Goal: Task Accomplishment & Management: Use online tool/utility

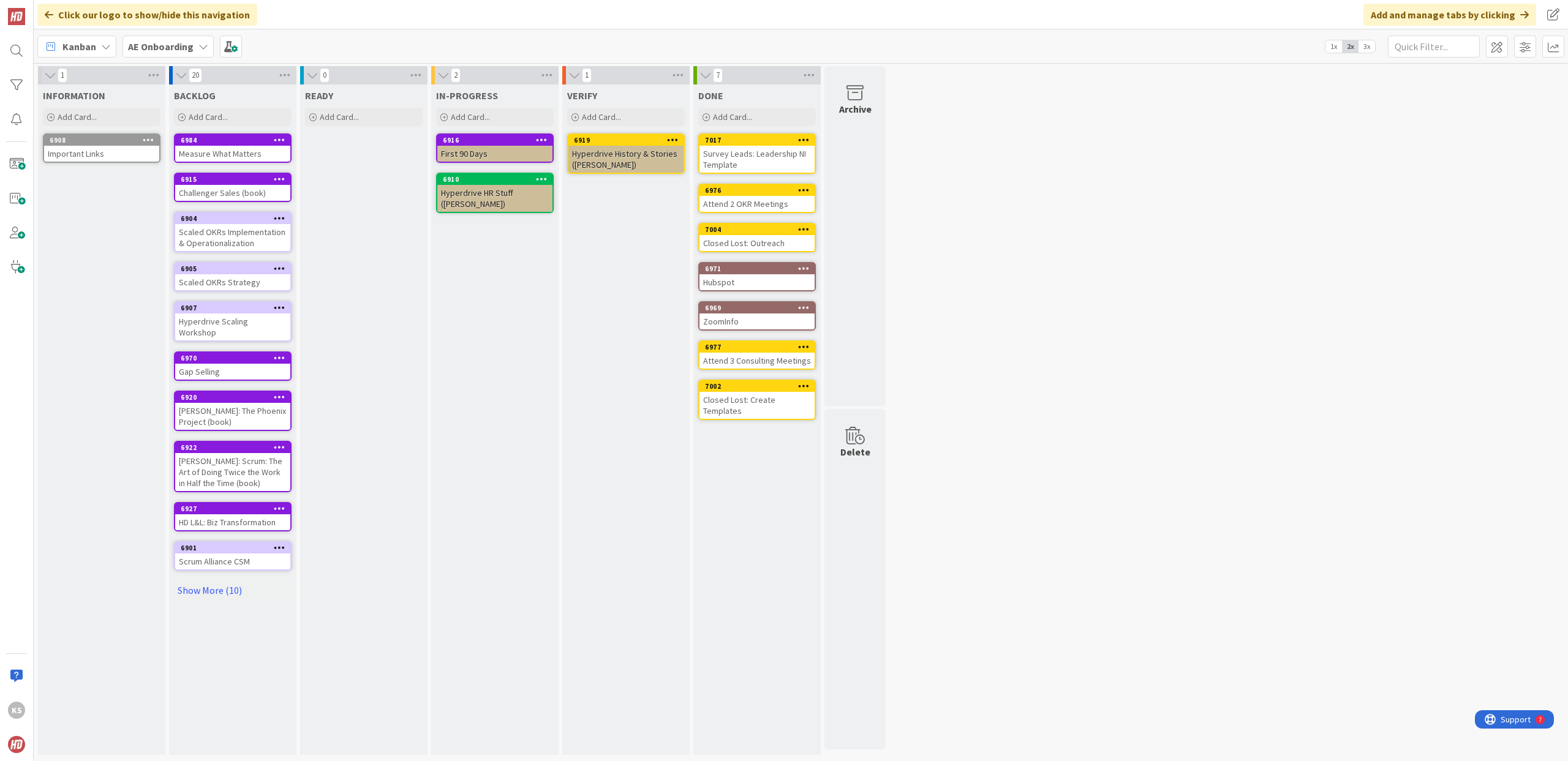
click at [185, 41] on b "AE Onboarding" at bounding box center [161, 47] width 66 height 12
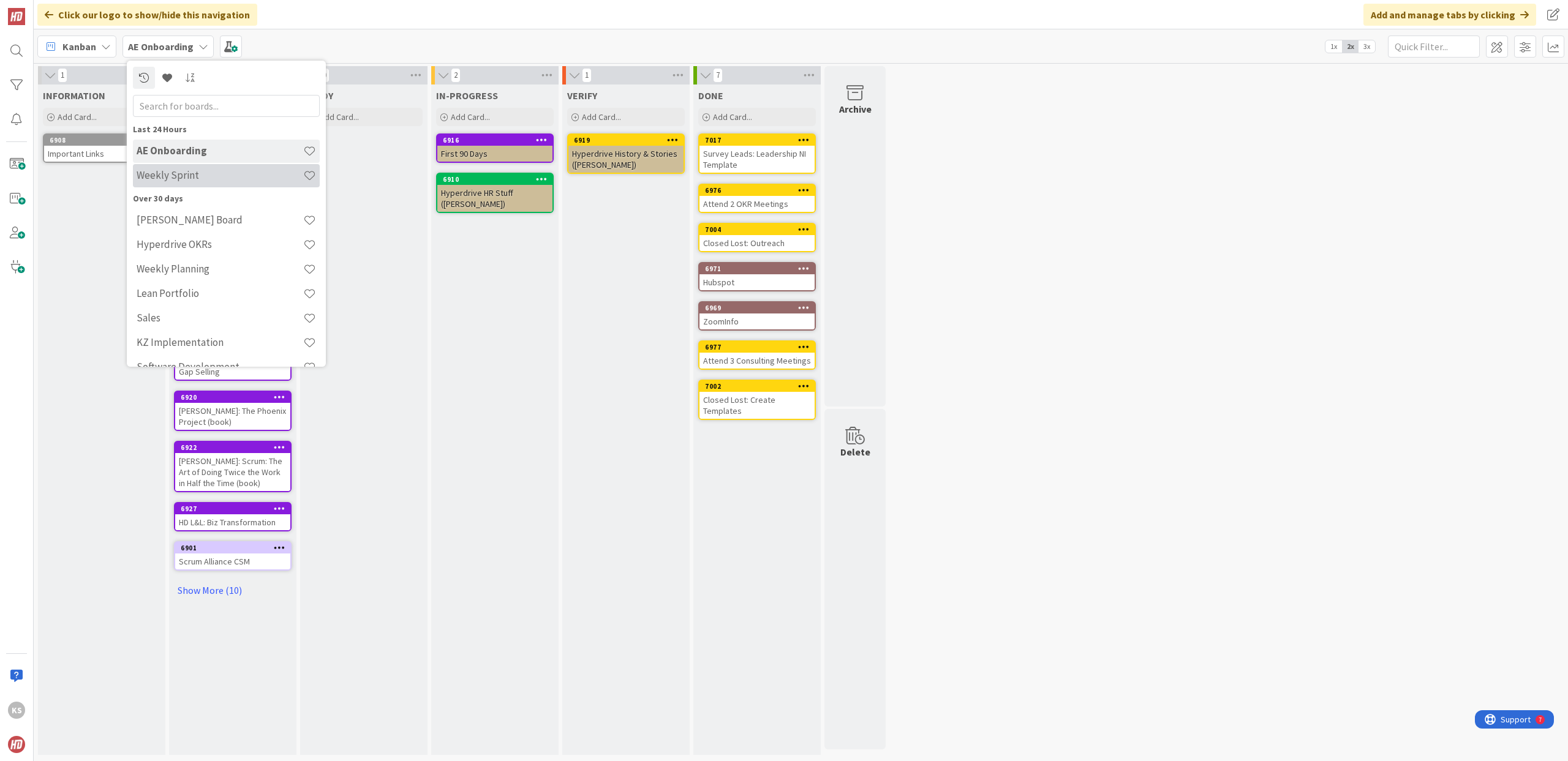
click at [212, 167] on div "Weekly Sprint" at bounding box center [226, 175] width 186 height 23
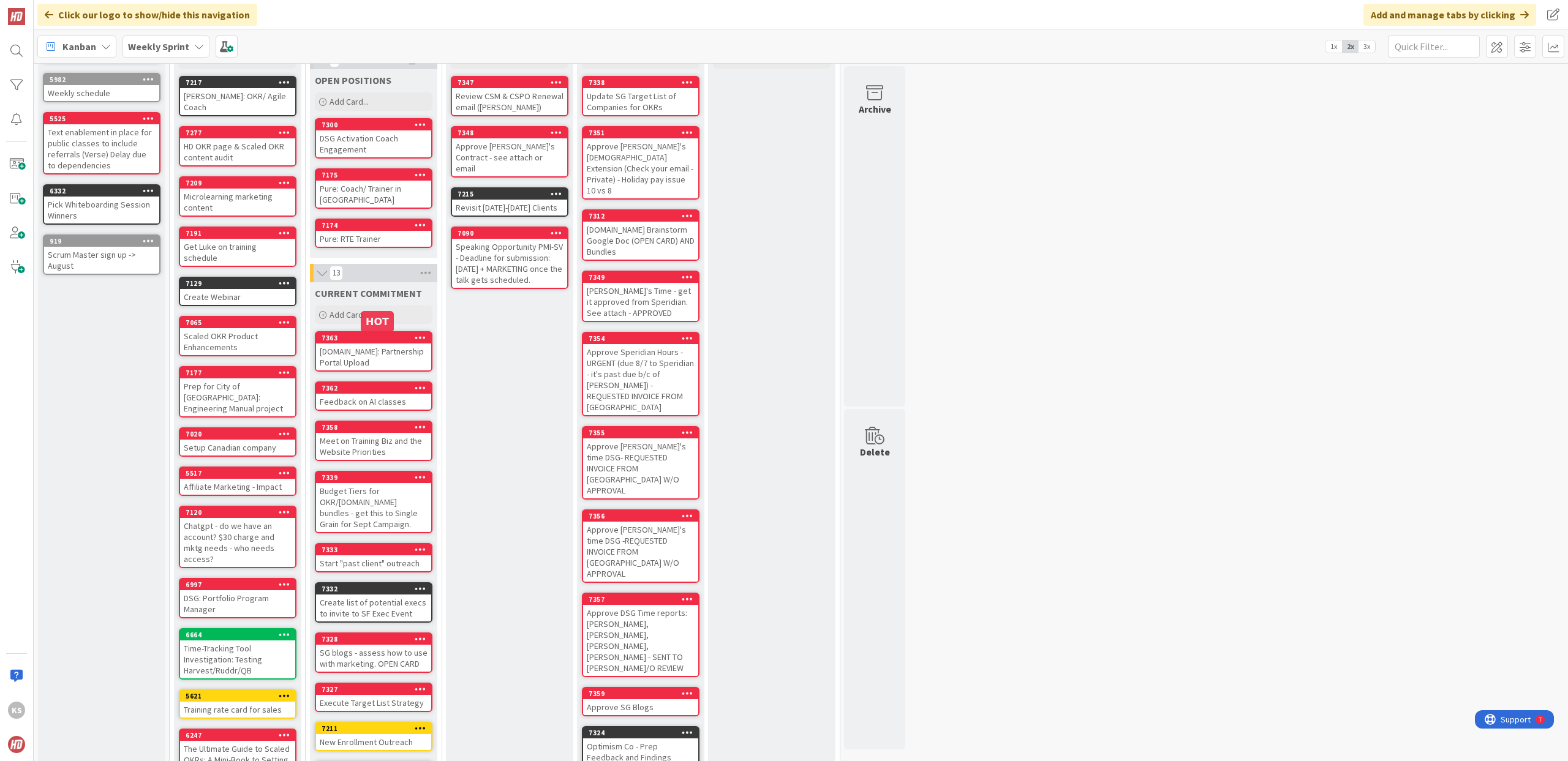
scroll to position [97, 0]
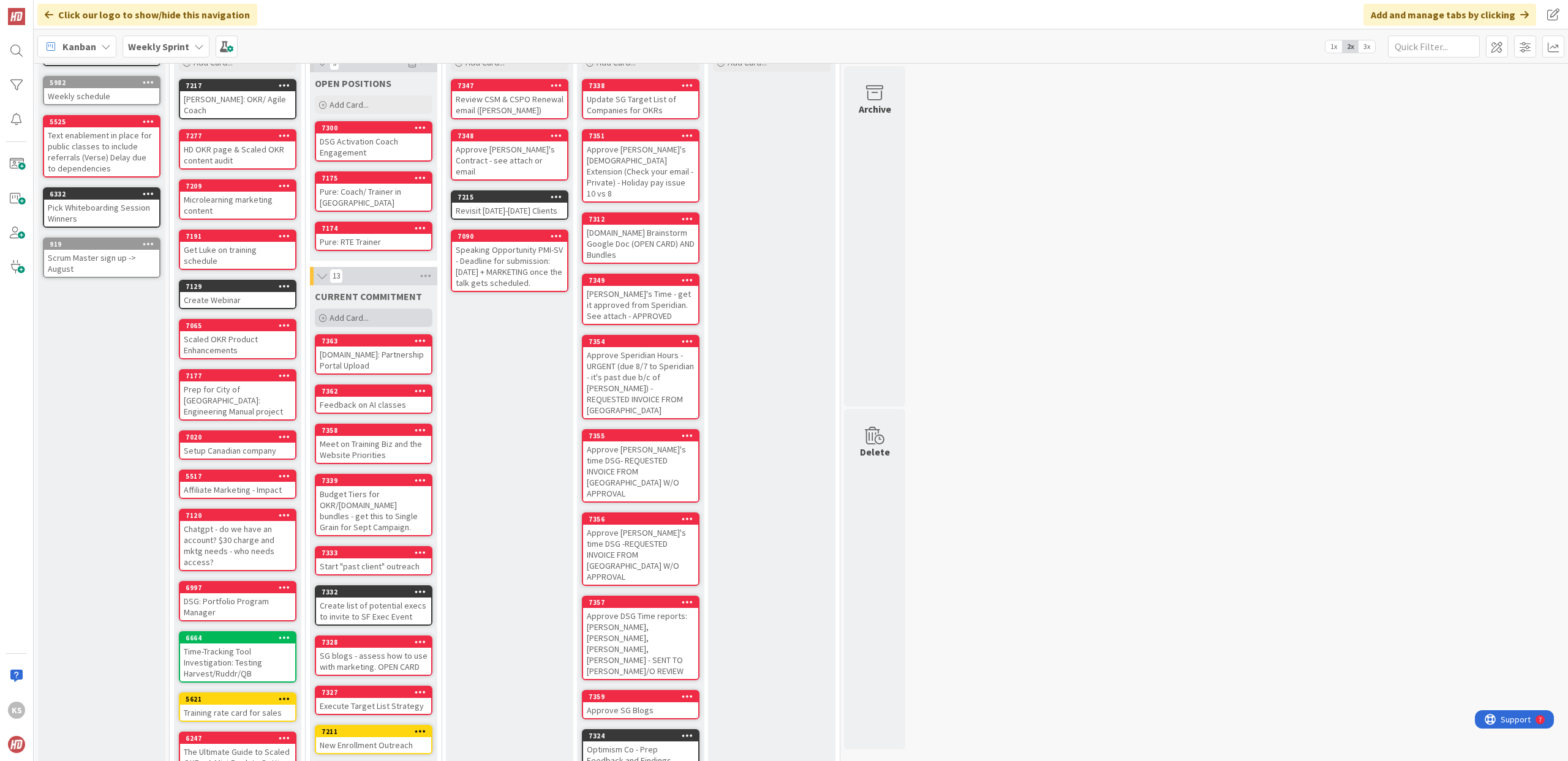
click at [356, 311] on div "Add Card..." at bounding box center [374, 318] width 117 height 18
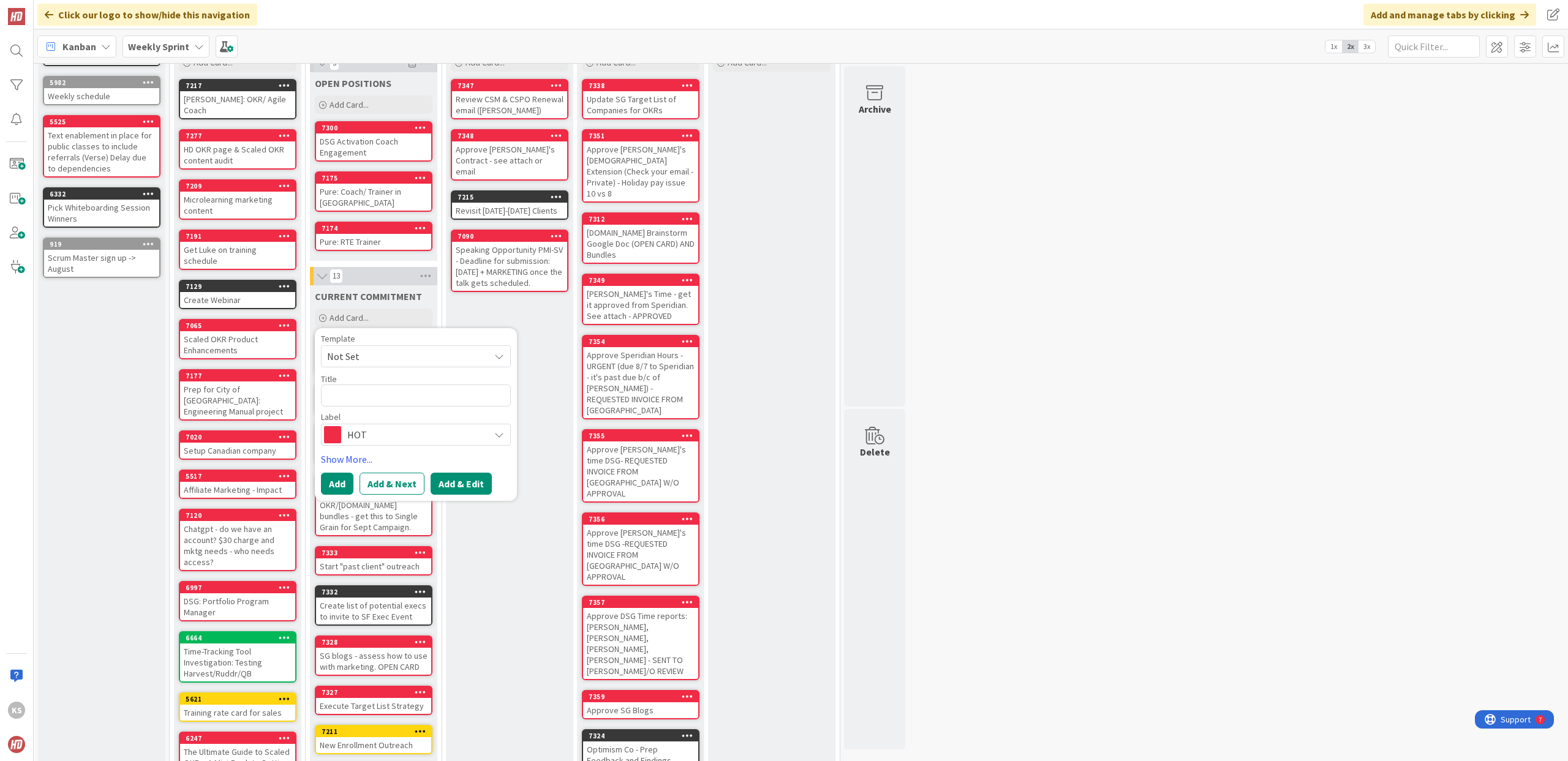
click at [453, 483] on button "Add & Edit" at bounding box center [461, 484] width 61 height 22
click at [369, 392] on textarea at bounding box center [416, 396] width 190 height 22
click at [392, 393] on textarea at bounding box center [416, 396] width 190 height 22
click at [344, 392] on textarea at bounding box center [416, 396] width 190 height 22
paste textarea "Operational Excellence & Business Transformation Summit"
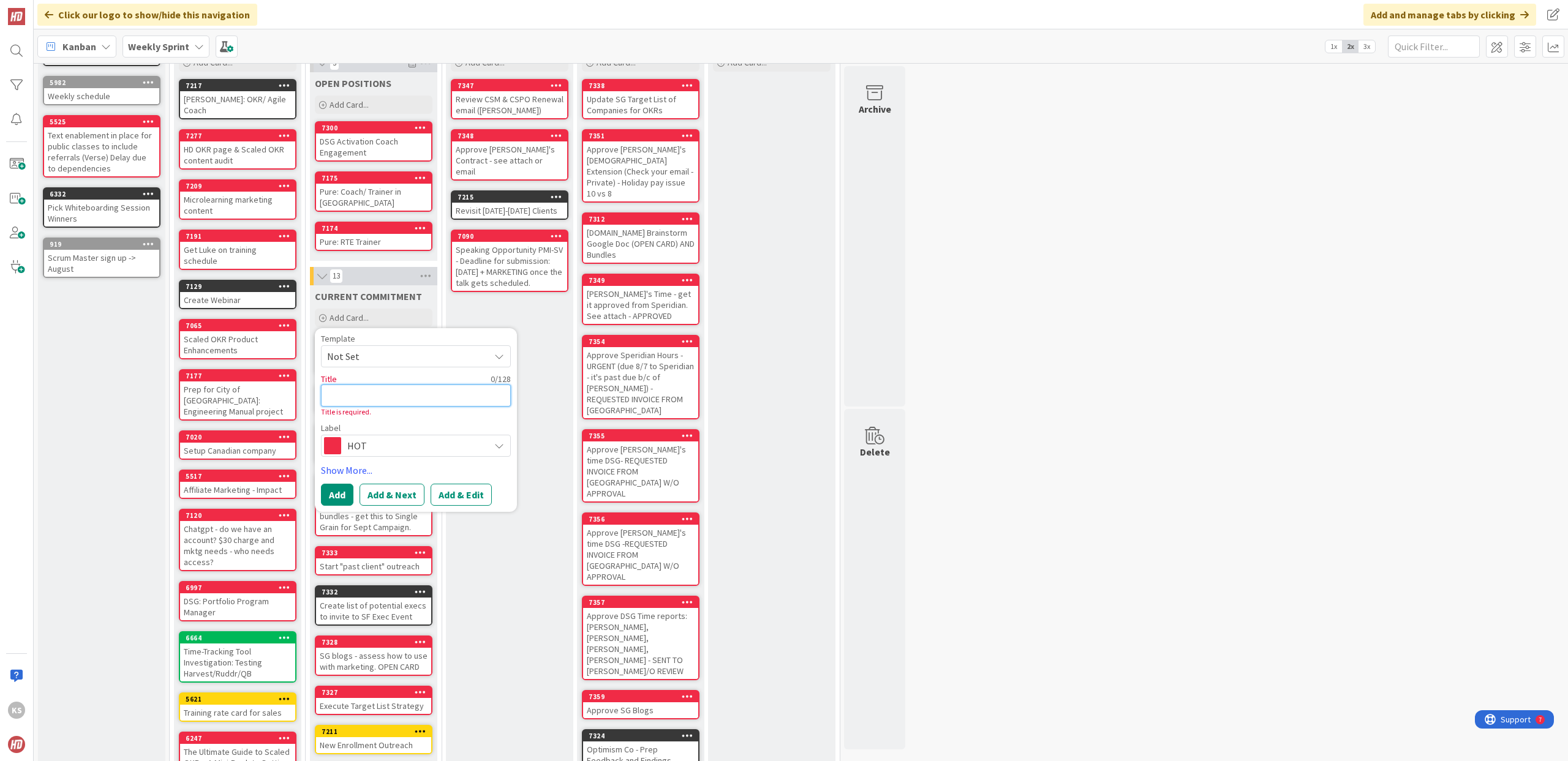
type textarea "x"
type textarea "Operational Excellence & Business Transformation Summit"
click at [327, 393] on textarea "Operational Excellence & Business Transformation Summit" at bounding box center [416, 403] width 190 height 37
type textarea "x"
type textarea "COperational Excellence & Business Transformation Summit"
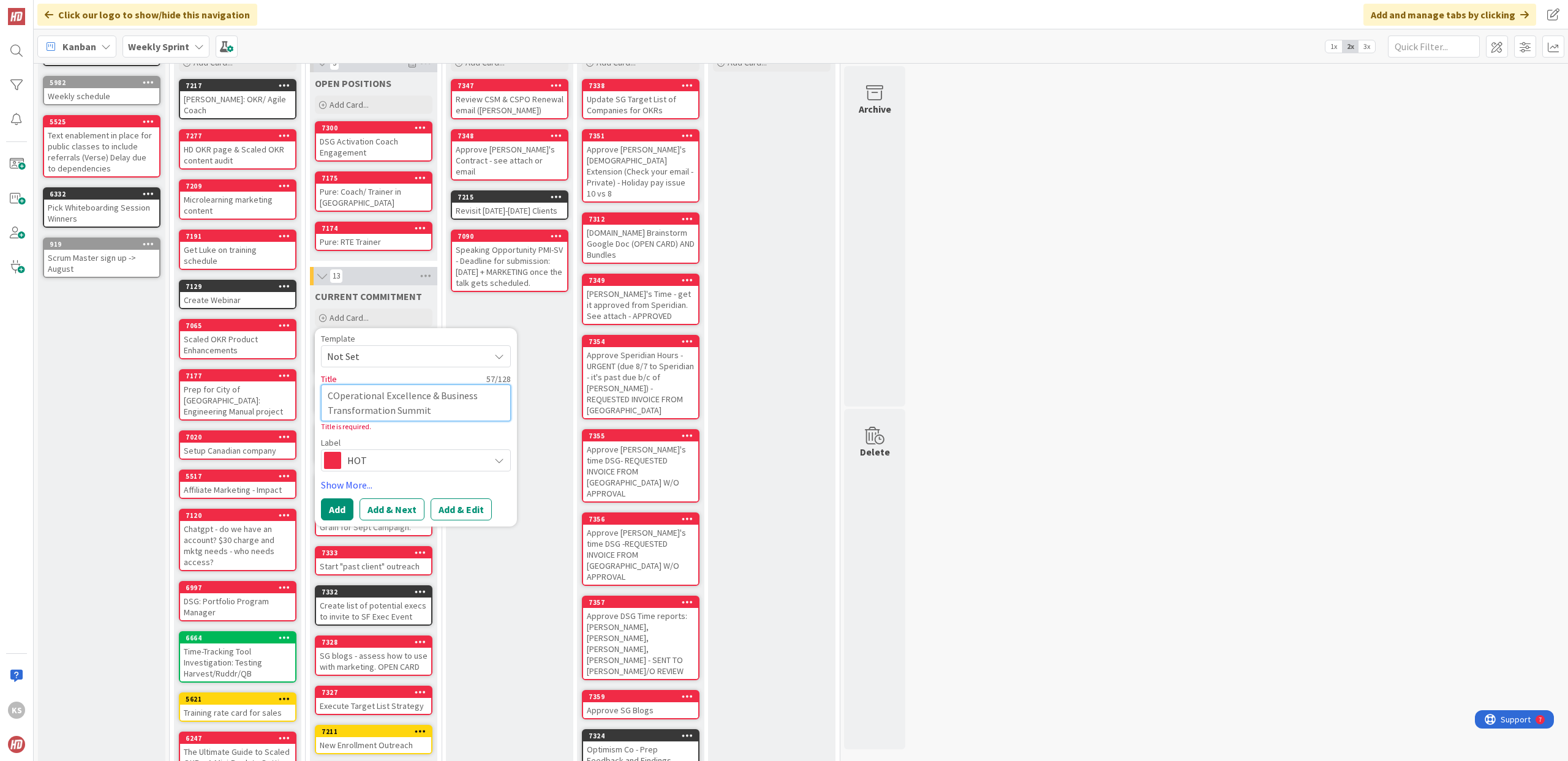
type textarea "x"
type textarea "CoOperational Excellence & Business Transformation Summit"
type textarea "x"
type textarea "ConOperational Excellence & Business Transformation Summit"
type textarea "x"
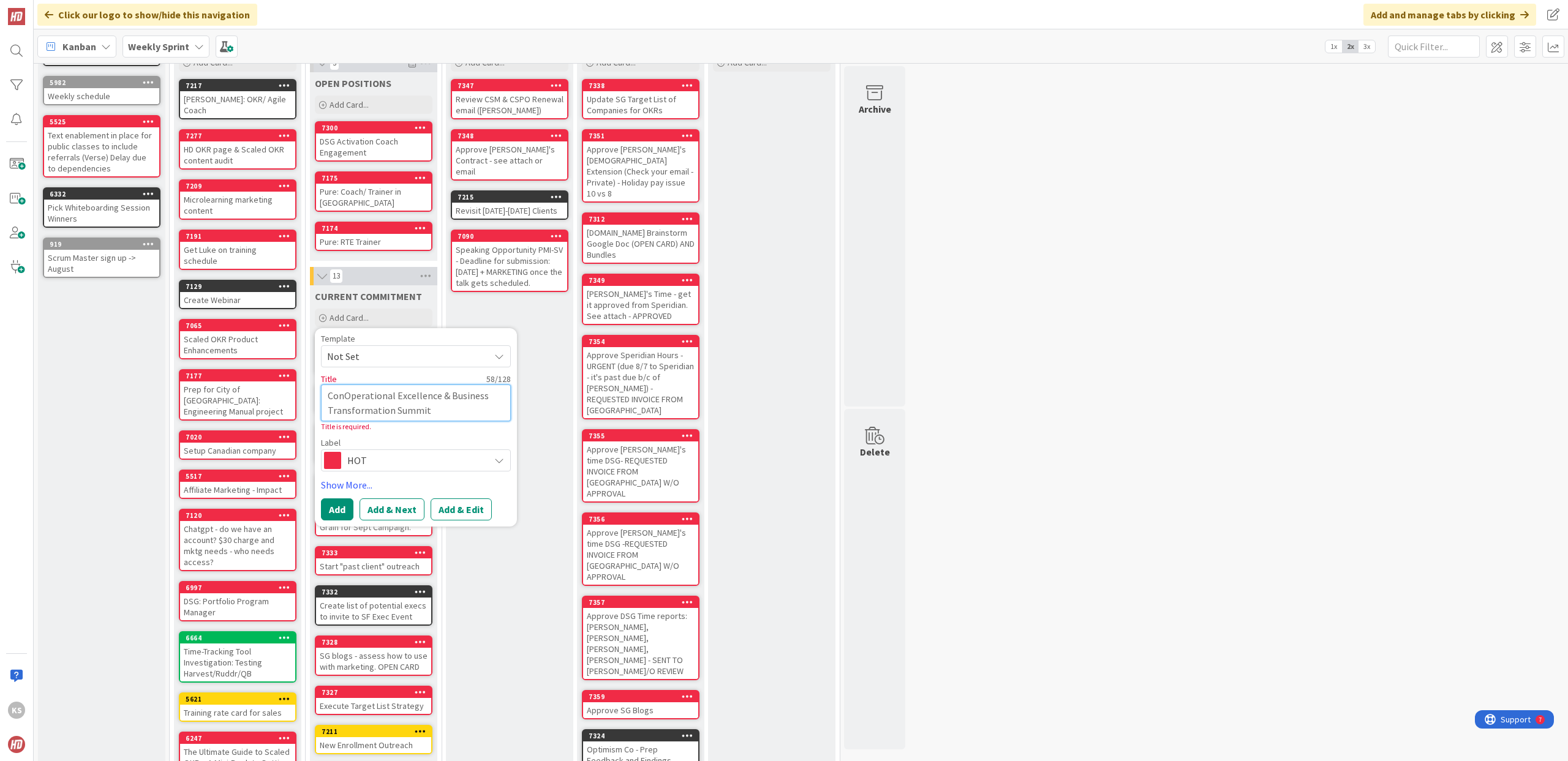
type textarea "ConfOperational Excellence & Business Transformation Summit"
type textarea "x"
type textarea "ConfeOperational Excellence & Business Transformation Summit"
type textarea "x"
type textarea "ConferOperational Excellence & Business Transformation Summit"
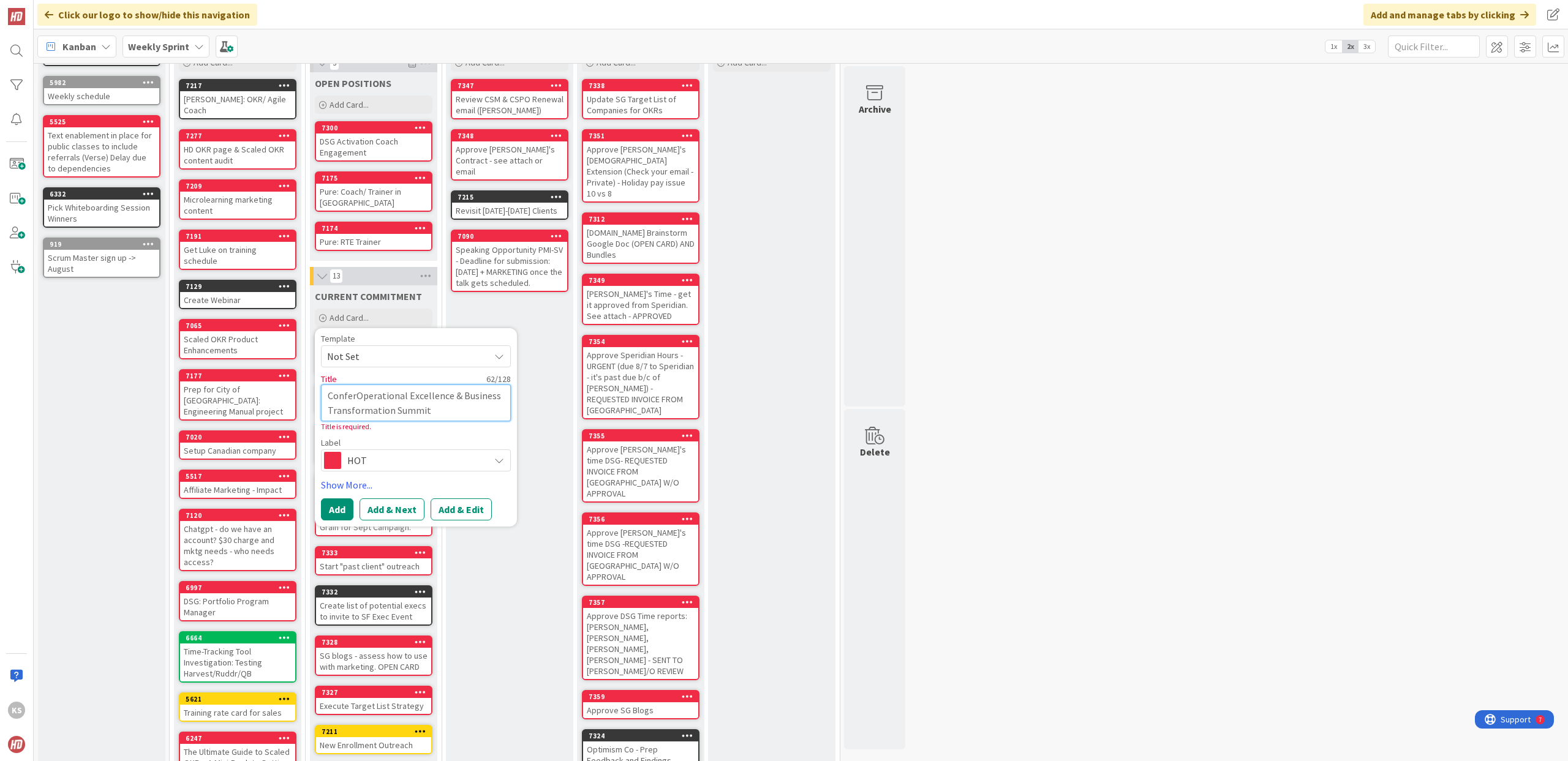
type textarea "x"
type textarea "ConfereOperational Excellence & Business Transformation Summit"
type textarea "x"
type textarea "ConferencOperational Excellence & Business Transformation Summit"
type textarea "x"
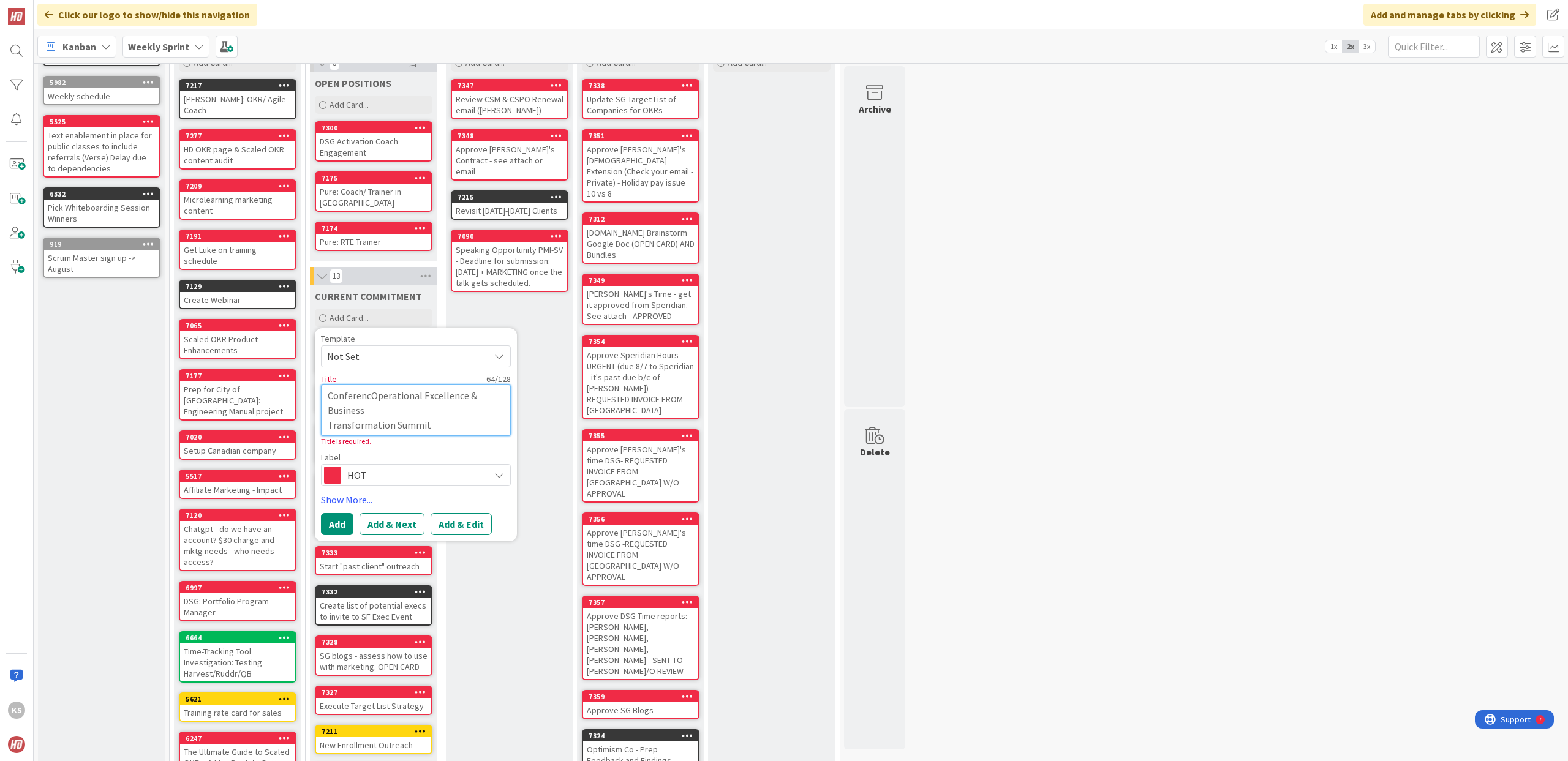
type textarea "ConferenceOperational Excellence & Business Transformation Summit"
type textarea "x"
type textarea "Conference Operational Excellence & Business Transformation Summit"
type textarea "x"
type textarea "ConferenceOperational Excellence & Business Transformation Summit"
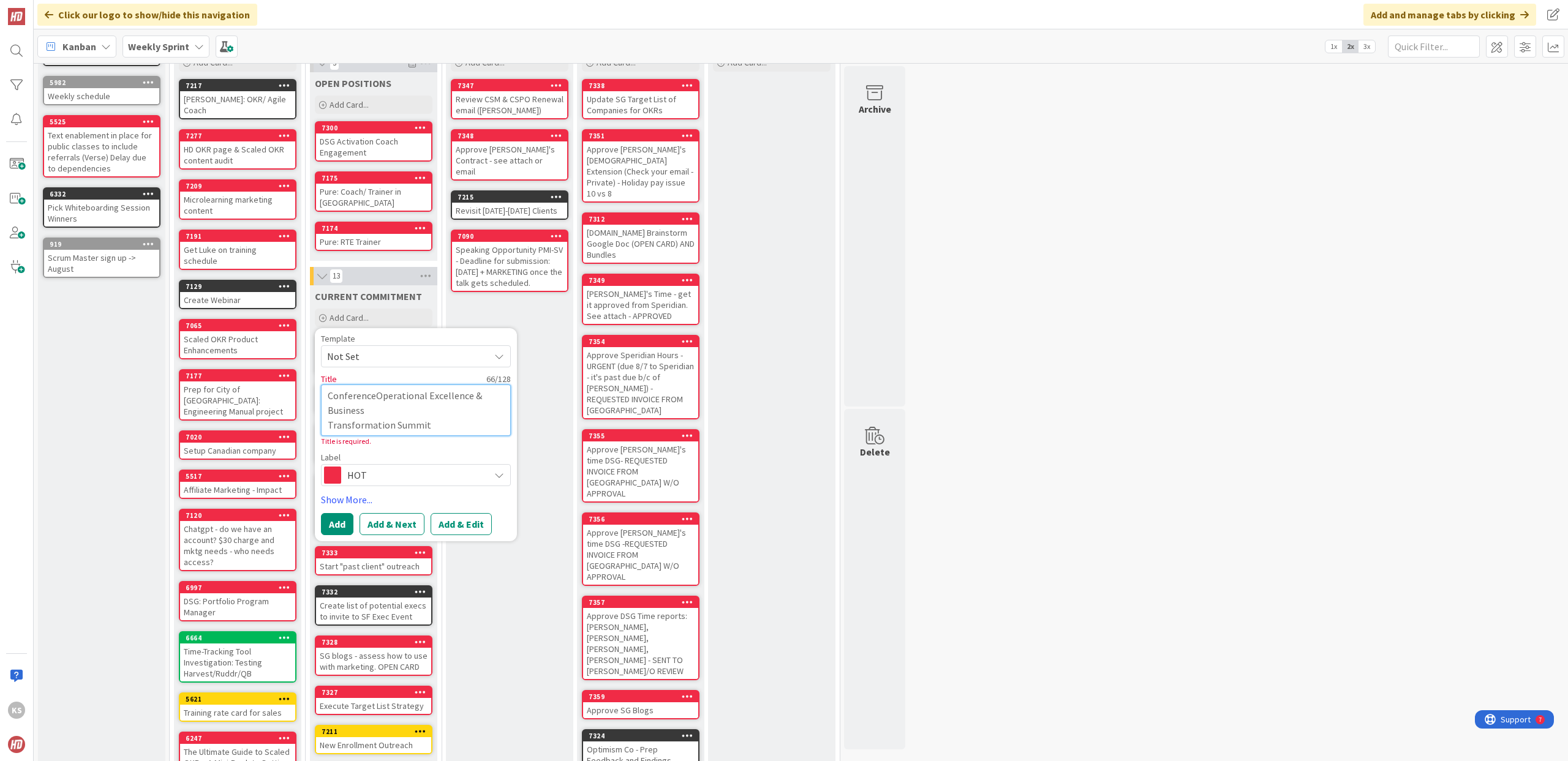
type textarea "x"
type textarea "Conference:Operational Excellence & Business Transformation Summit"
type textarea "x"
type textarea "Conference: Operational Excellence & Business Transformation Summit"
click at [466, 531] on button "Add & Edit" at bounding box center [461, 525] width 61 height 22
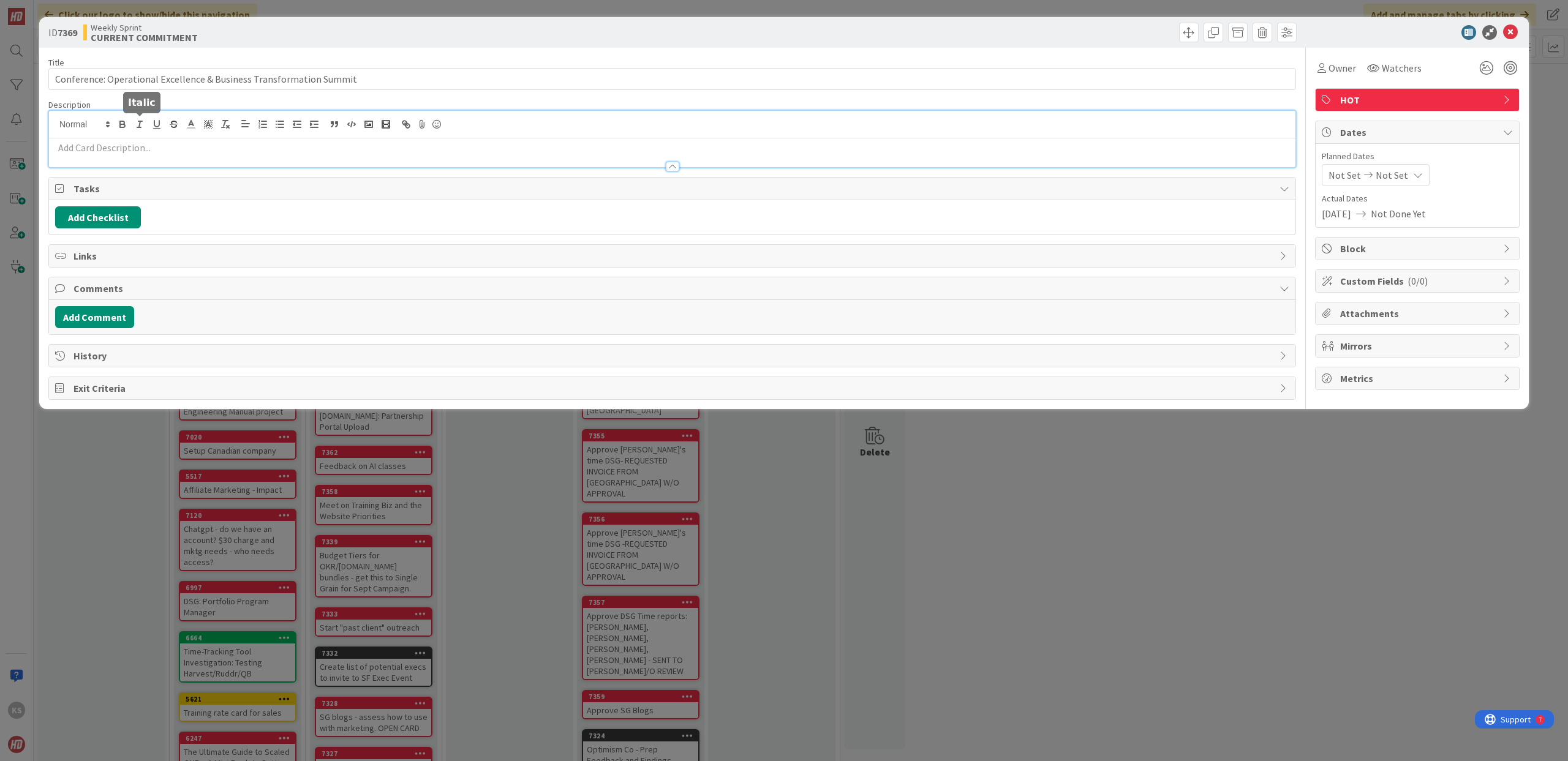
click at [133, 123] on div at bounding box center [672, 138] width 1246 height 56
click at [169, 151] on p at bounding box center [672, 148] width 1234 height 14
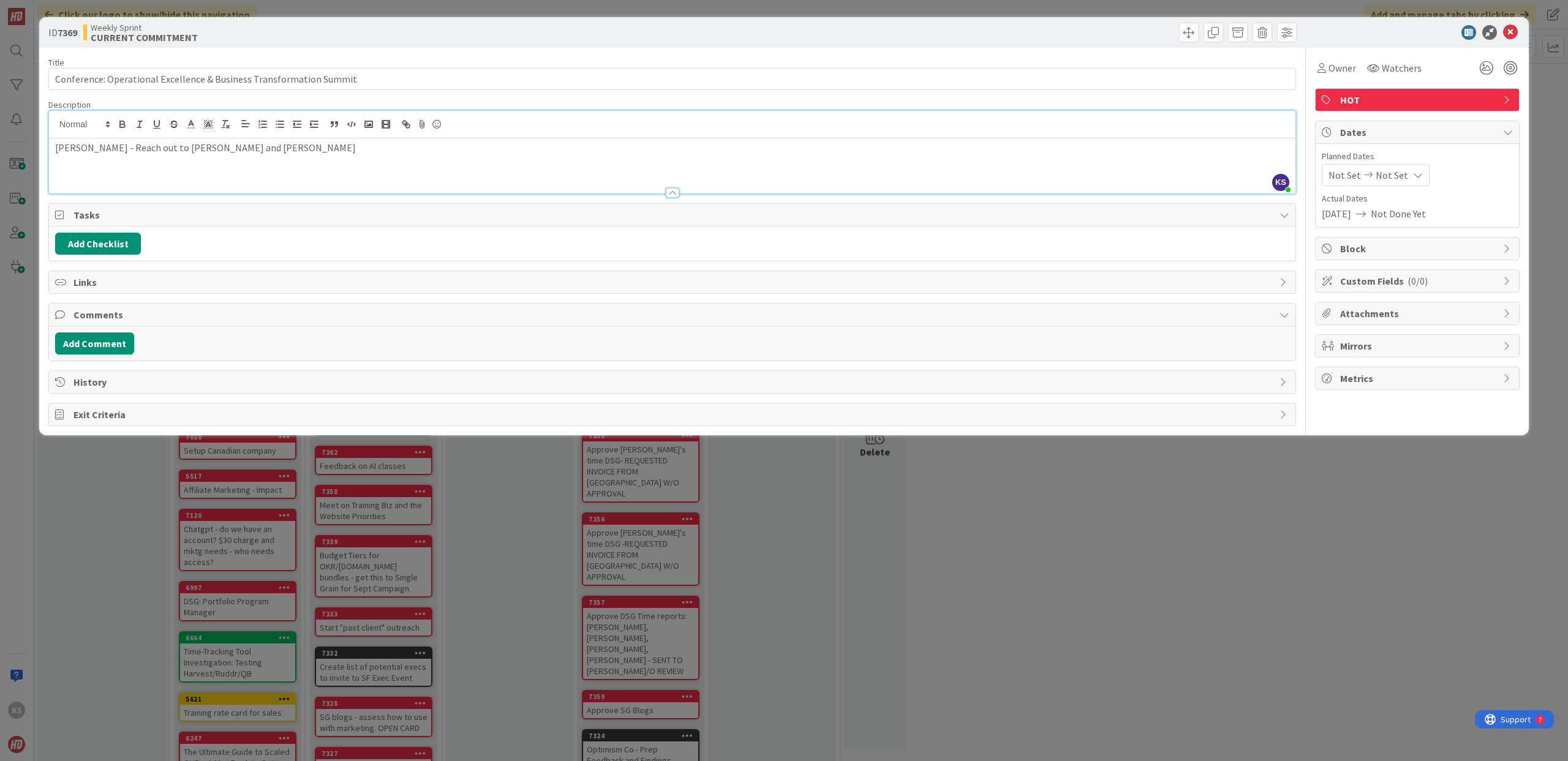
click at [83, 150] on p "Stacey - Reach out to Eric and Julie" at bounding box center [672, 148] width 1234 height 14
drag, startPoint x: 91, startPoint y: 148, endPoint x: 318, endPoint y: 153, distance: 227.1
click at [318, 153] on p "Stacey - Reach out to Eric and Julie" at bounding box center [672, 148] width 1234 height 14
click at [55, 166] on p "Transformation Summit" at bounding box center [672, 162] width 1234 height 14
click at [554, 148] on p "Stacey - Obtain recommendation/thoughts on Operational Excellence & Business Tr…" at bounding box center [672, 148] width 1234 height 14
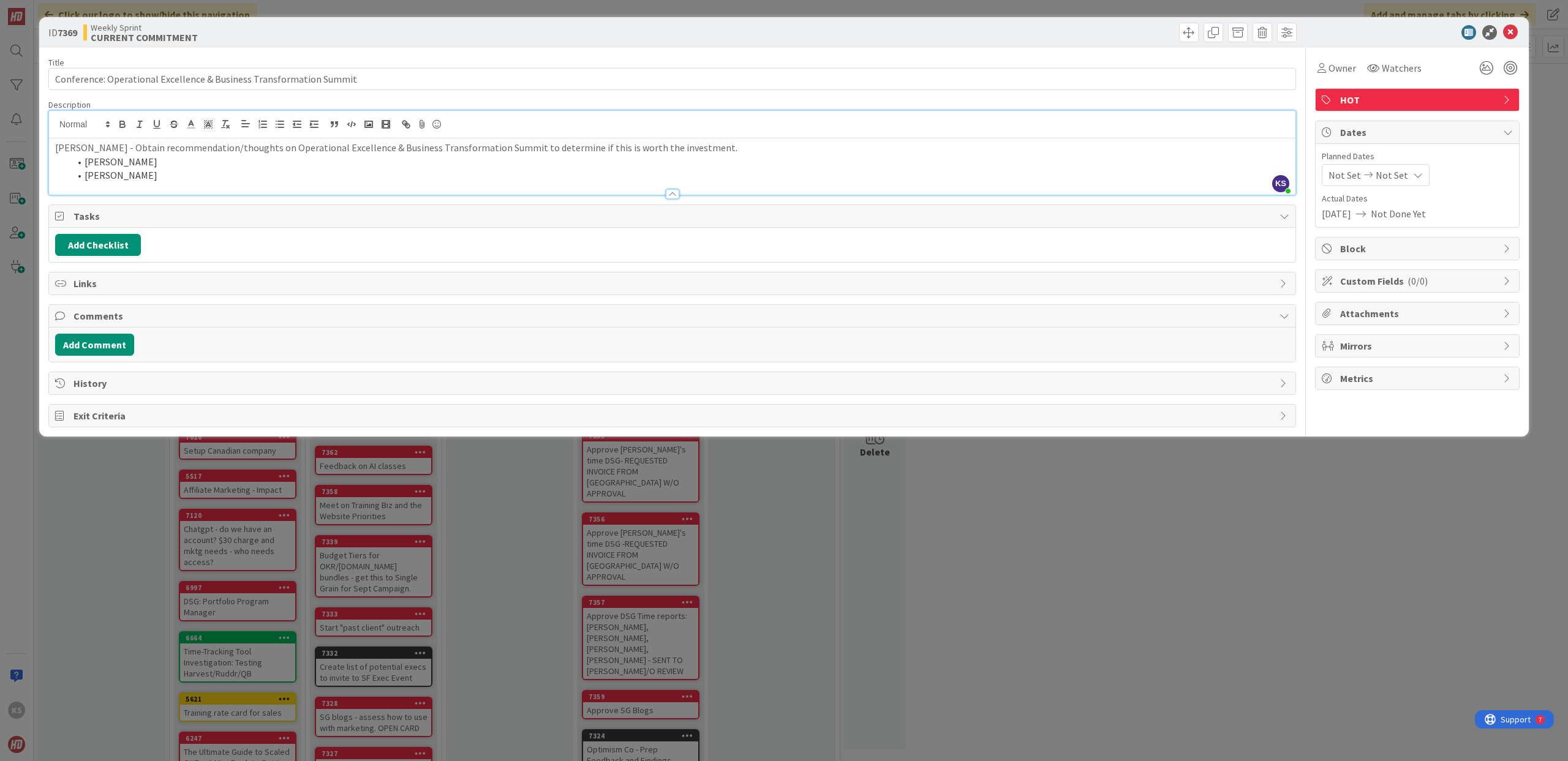
type input "Conference: Operational Excellence & Business Transformation Summit"
click at [1351, 74] on span "Owner" at bounding box center [1342, 67] width 28 height 15
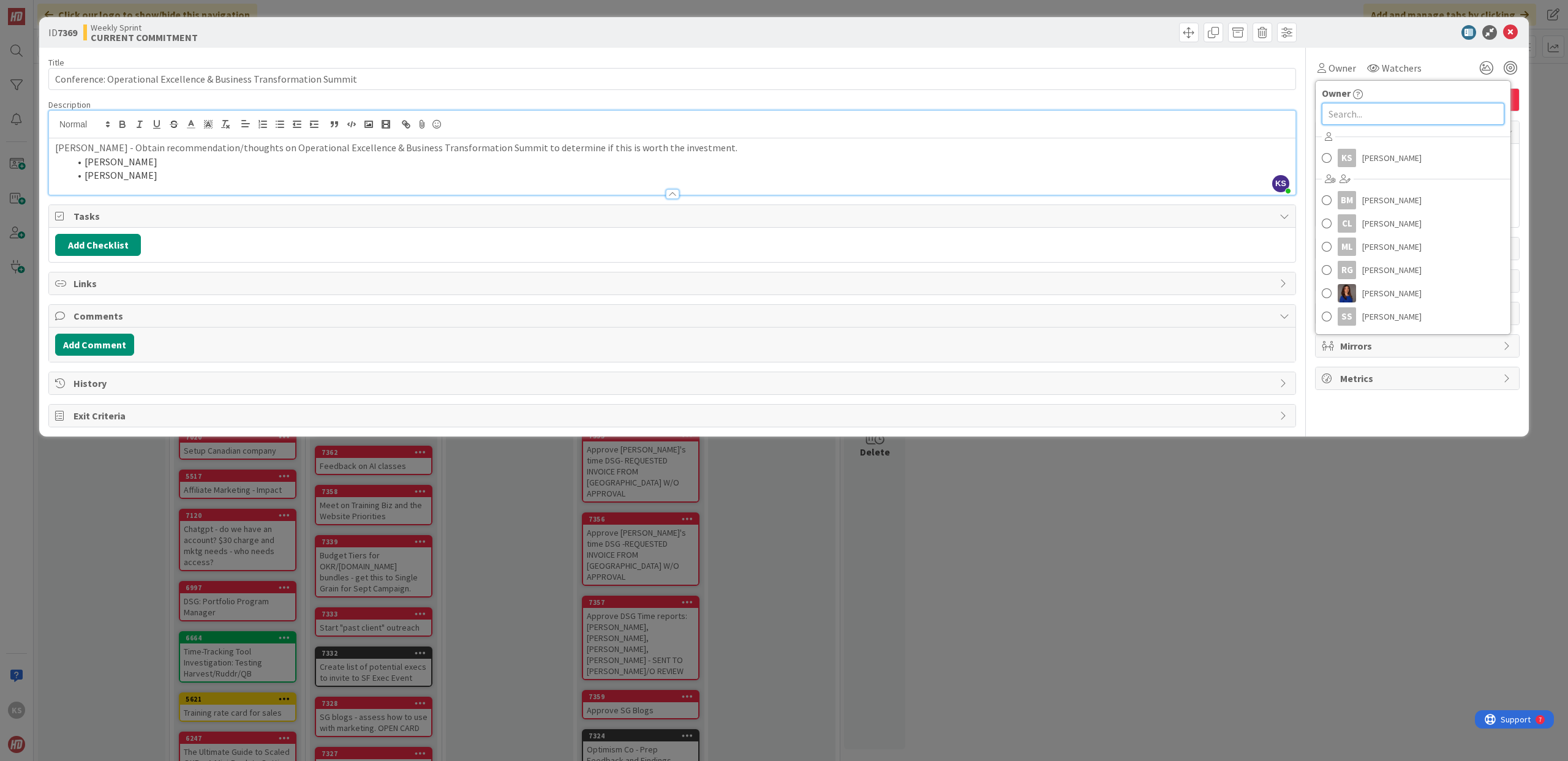
click at [1391, 109] on input "text" at bounding box center [1414, 114] width 183 height 22
type input "stacey"
click at [1392, 165] on span "Stacey Louie" at bounding box center [1391, 167] width 60 height 18
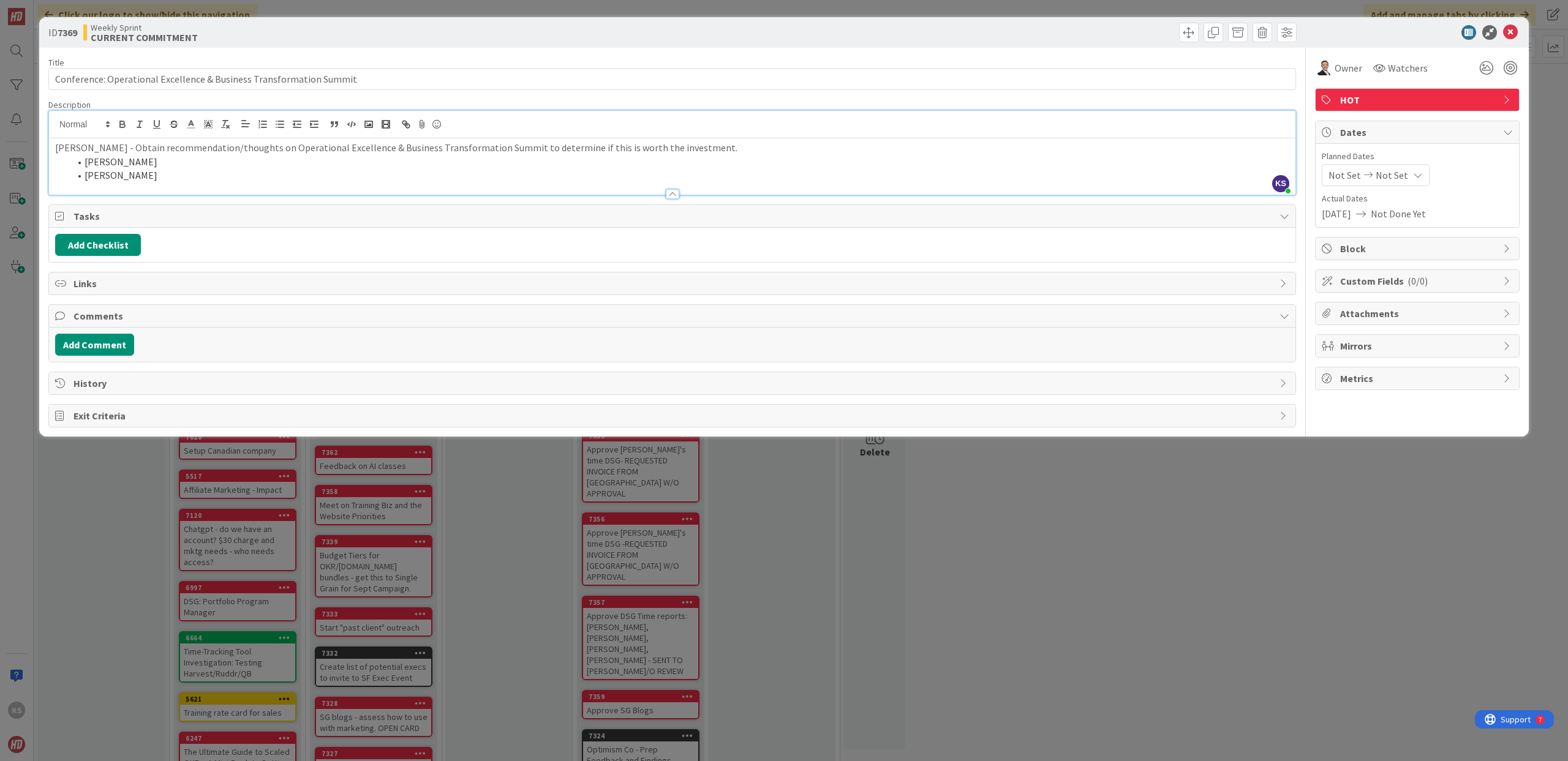
click at [373, 176] on li "Julie" at bounding box center [679, 175] width 1219 height 14
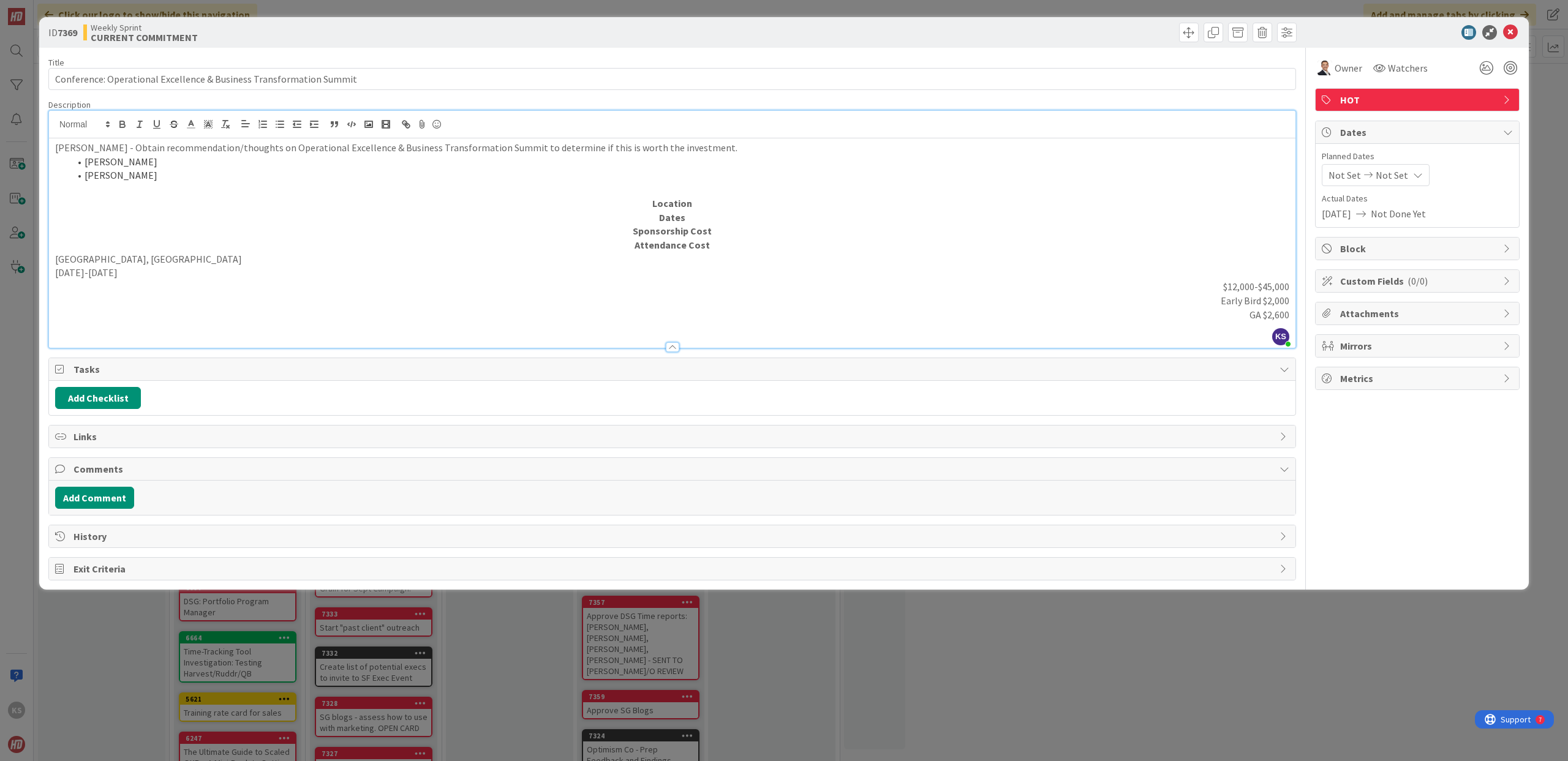
click at [217, 261] on p "Orlando, FL" at bounding box center [672, 259] width 1234 height 14
copy p "Orlando, FL"
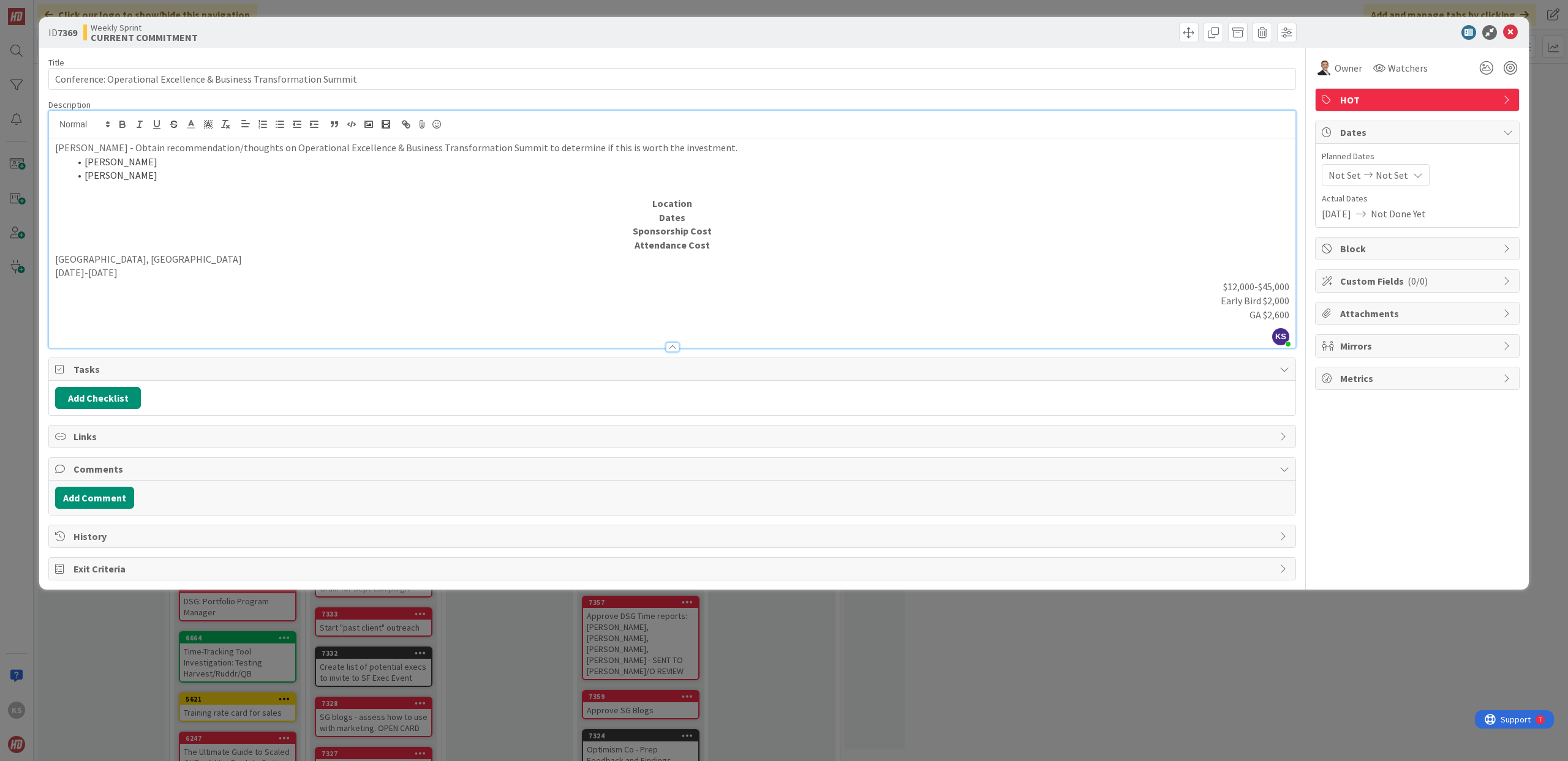
click at [708, 195] on p at bounding box center [672, 190] width 1234 height 14
click at [707, 204] on p "Location" at bounding box center [672, 204] width 1234 height 14
click at [90, 277] on p "Oct 22-24, 2025" at bounding box center [672, 273] width 1234 height 14
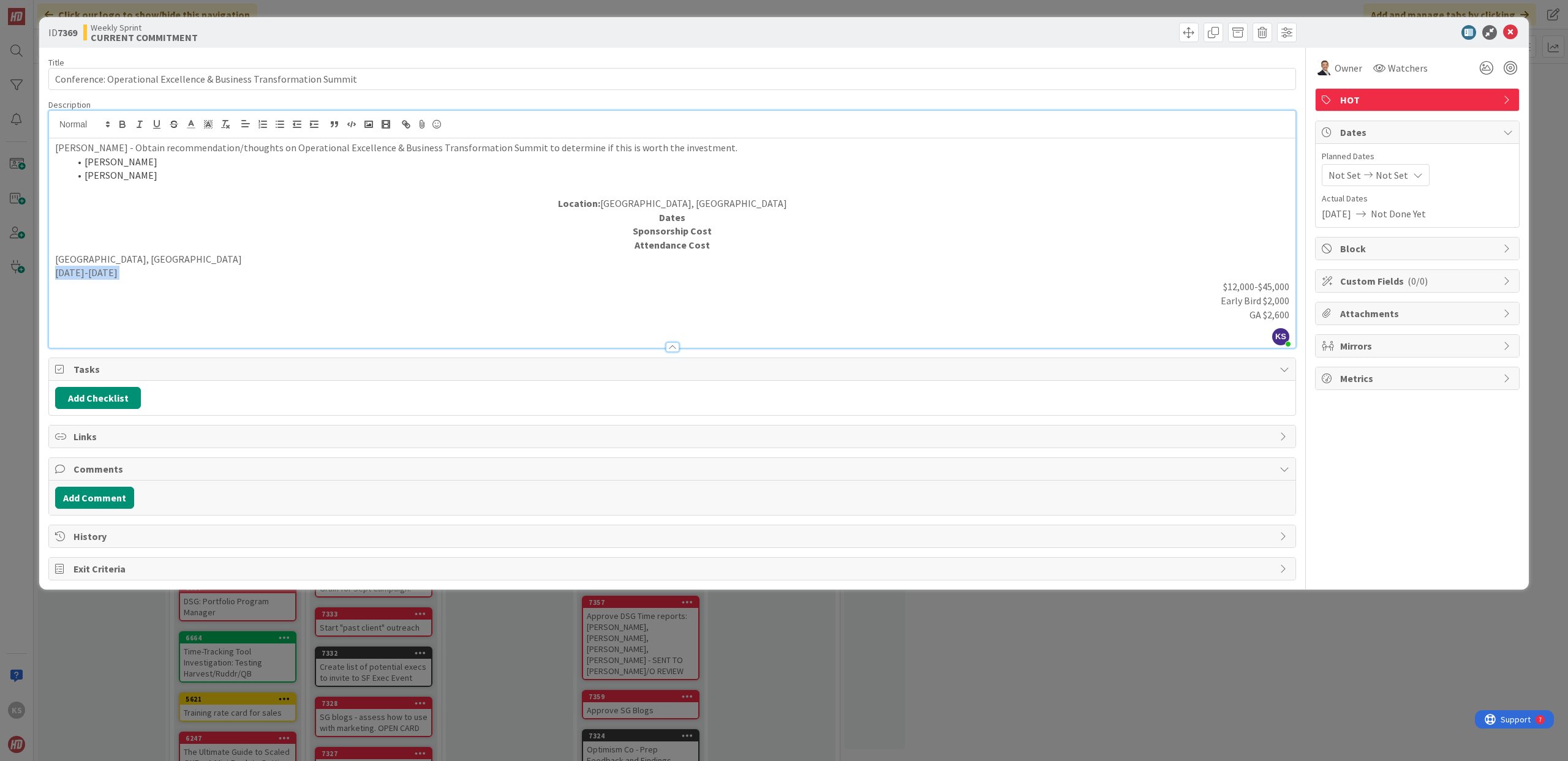
copy p "Oct 22-24, 2025"
click at [687, 212] on p "Dates" at bounding box center [672, 217] width 1234 height 14
click at [721, 224] on p "Sponsorship Cost" at bounding box center [672, 231] width 1234 height 14
click at [721, 245] on p "Attendance Cost" at bounding box center [672, 245] width 1234 height 14
click at [743, 231] on p "Sponsorship Cost:" at bounding box center [672, 231] width 1234 height 14
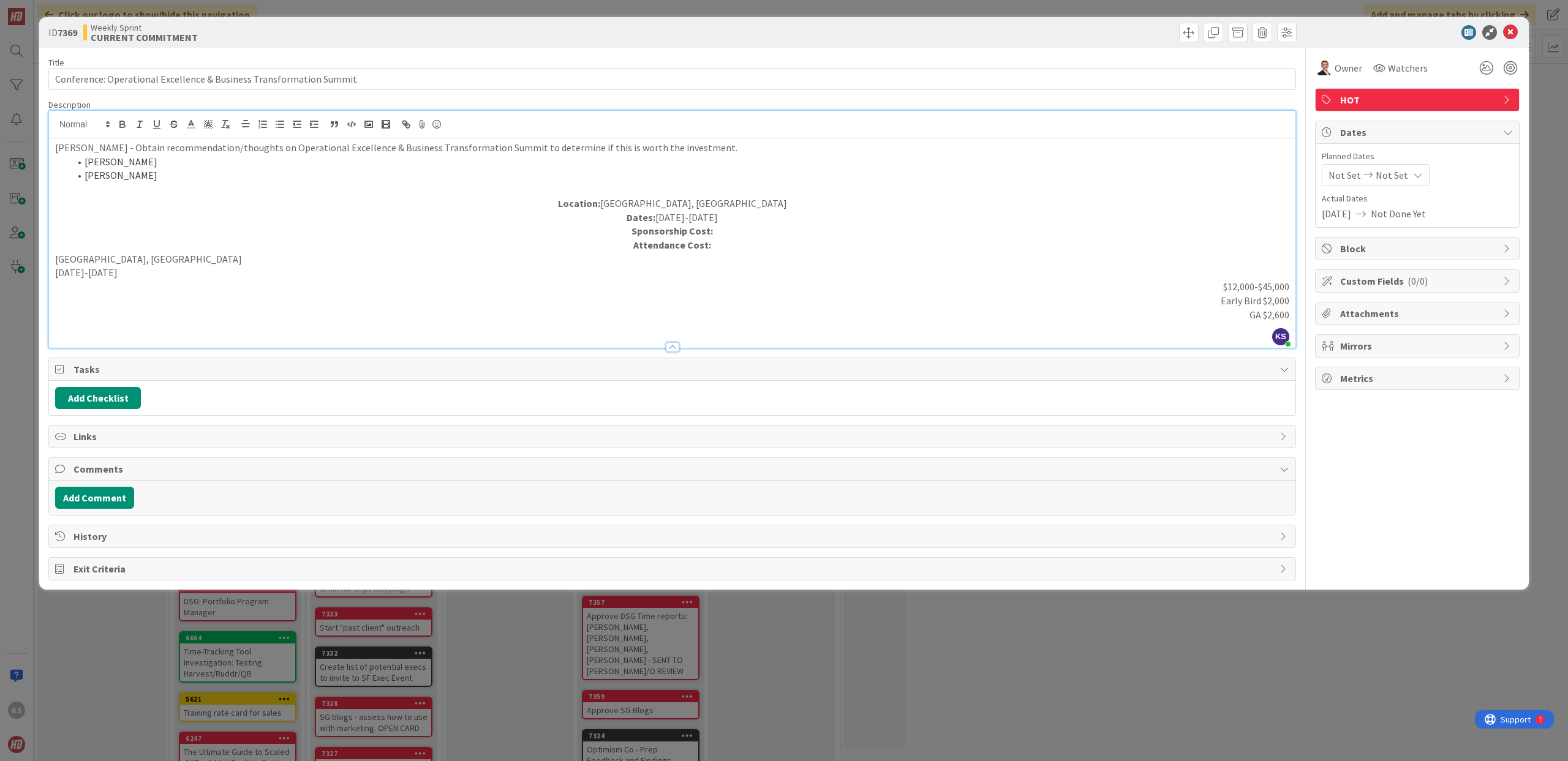
click at [1278, 292] on p "$12,000-$45,000" at bounding box center [672, 286] width 1234 height 14
drag, startPoint x: 1289, startPoint y: 287, endPoint x: 1221, endPoint y: 280, distance: 68.4
click at [1221, 280] on div "Stacey - Obtain recommendation/thoughts on Operational Excellence & Business Tr…" at bounding box center [672, 242] width 1246 height 210
copy p "$12,000-$45,000"
click at [720, 234] on p "Sponsorship Cost:" at bounding box center [672, 231] width 1234 height 14
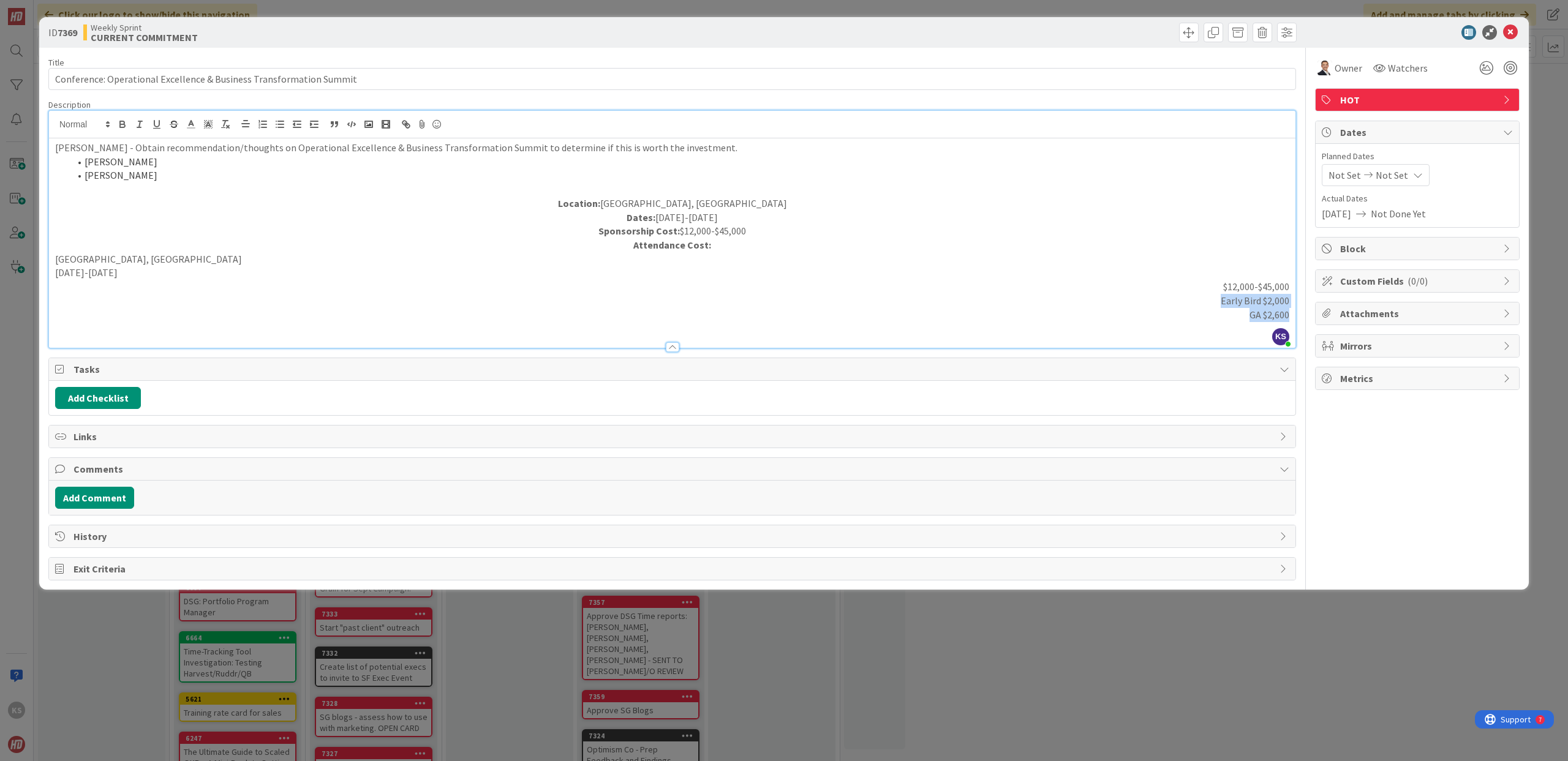
drag, startPoint x: 1290, startPoint y: 316, endPoint x: 1221, endPoint y: 301, distance: 70.6
click at [1221, 301] on div "Stacey - Obtain recommendation/thoughts on Operational Excellence & Business Tr…" at bounding box center [672, 242] width 1246 height 210
copy div "Early Bird $2,000 GA $2,600"
click at [813, 242] on p "Attendance Cost:" at bounding box center [672, 245] width 1234 height 14
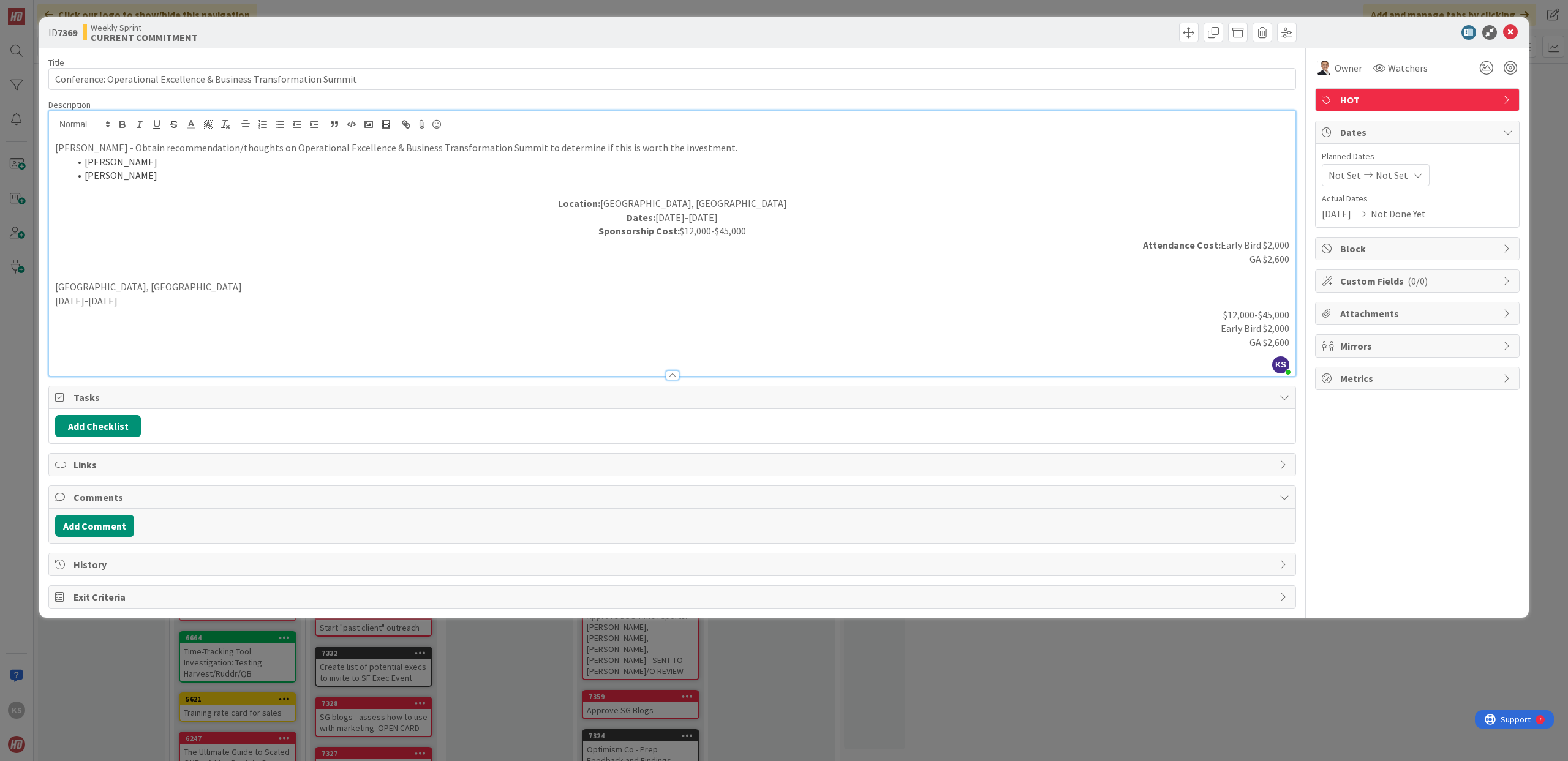
click at [1252, 260] on p "GA $2,600" at bounding box center [672, 259] width 1234 height 14
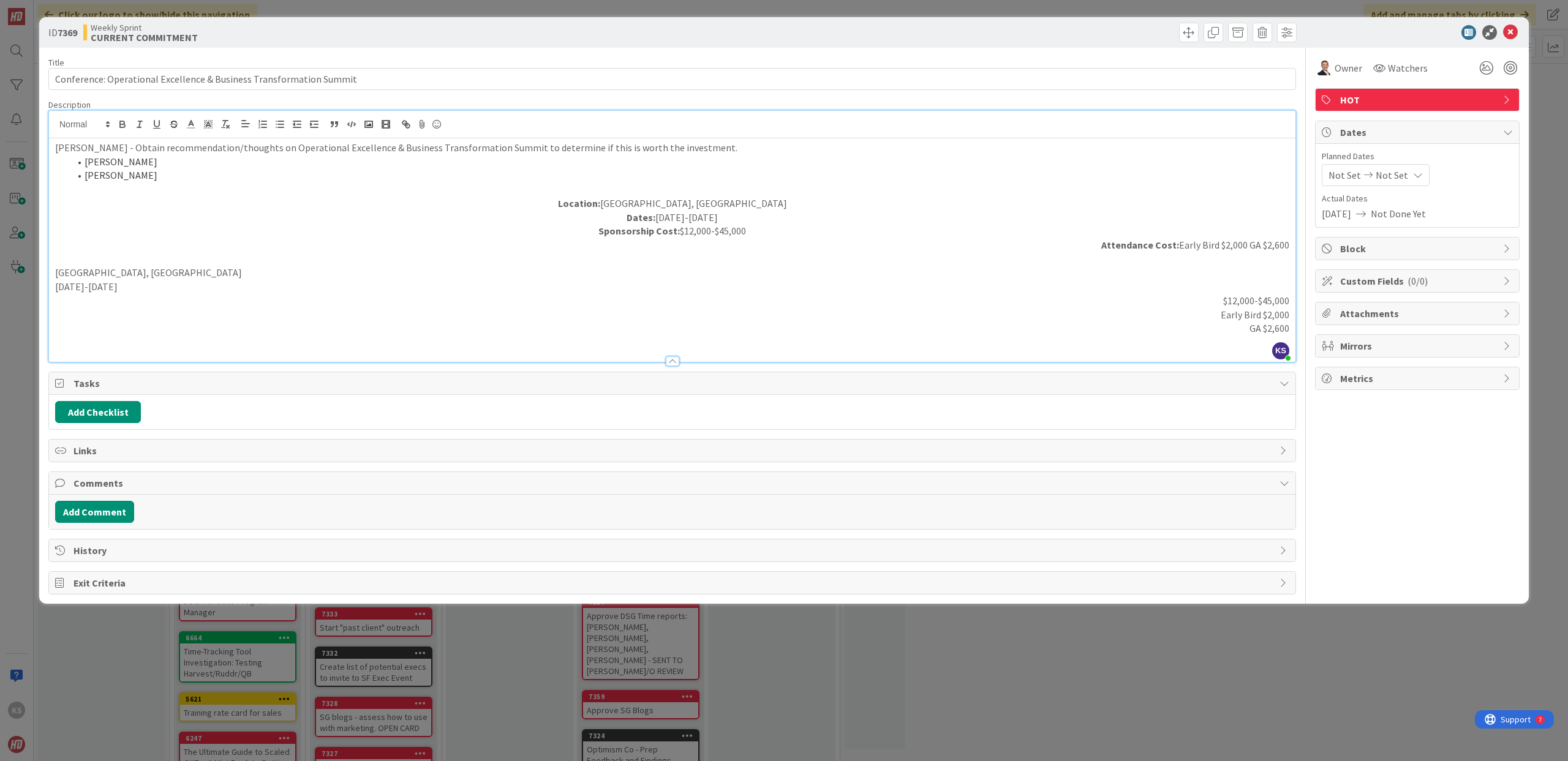
drag, startPoint x: 1173, startPoint y: 287, endPoint x: 1214, endPoint y: 352, distance: 76.9
click at [1214, 352] on div "Description KS Kelly Stoltzfus joined 3 m ago Stacey - Obtain recommendation/th…" at bounding box center [672, 230] width 1248 height 263
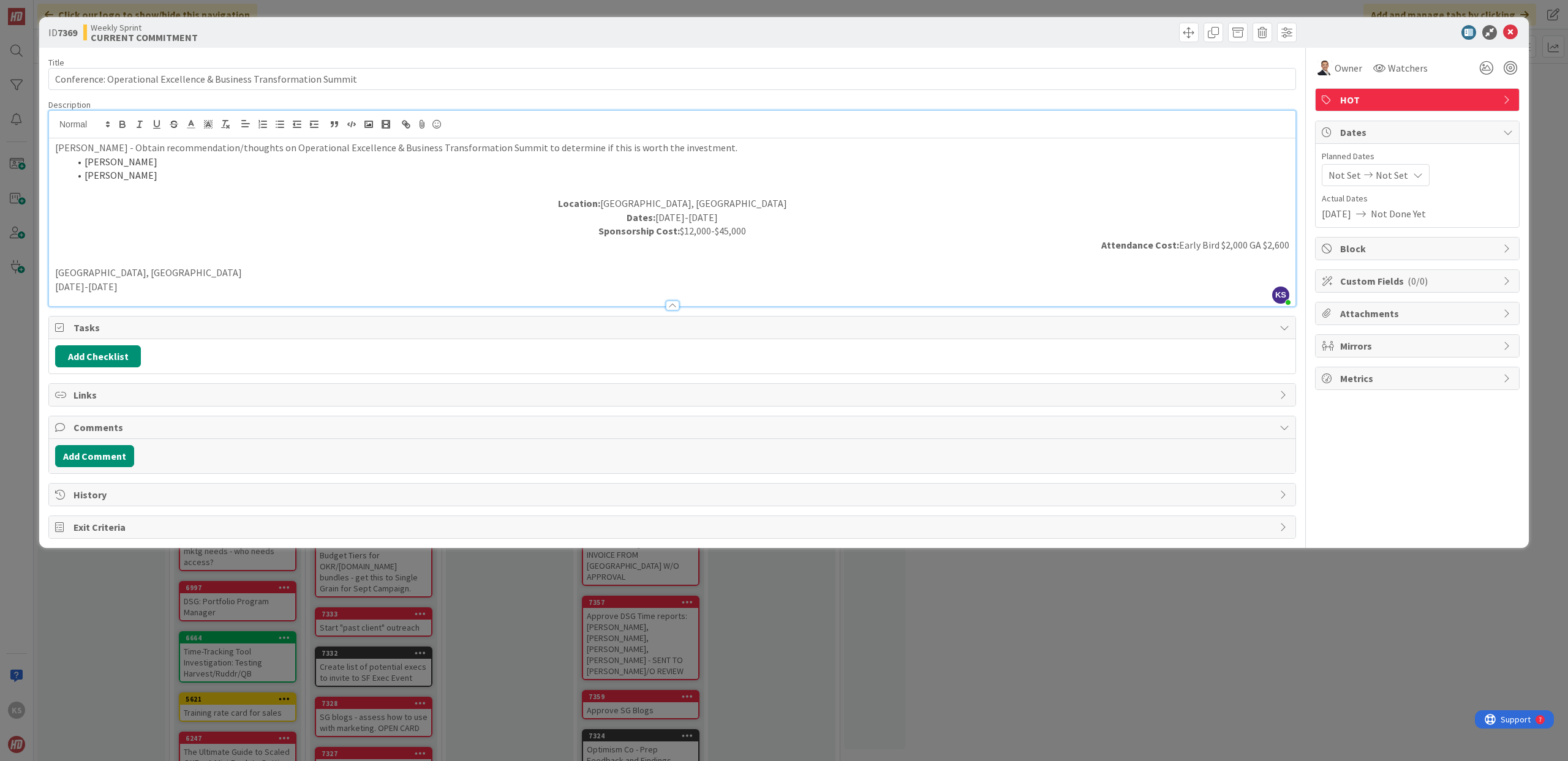
click at [825, 280] on p "Oct 22-24, 2025" at bounding box center [672, 286] width 1234 height 14
click at [382, 251] on p "Attendance Cost: Early Bird $2,000 GA $2,600" at bounding box center [672, 245] width 1234 height 14
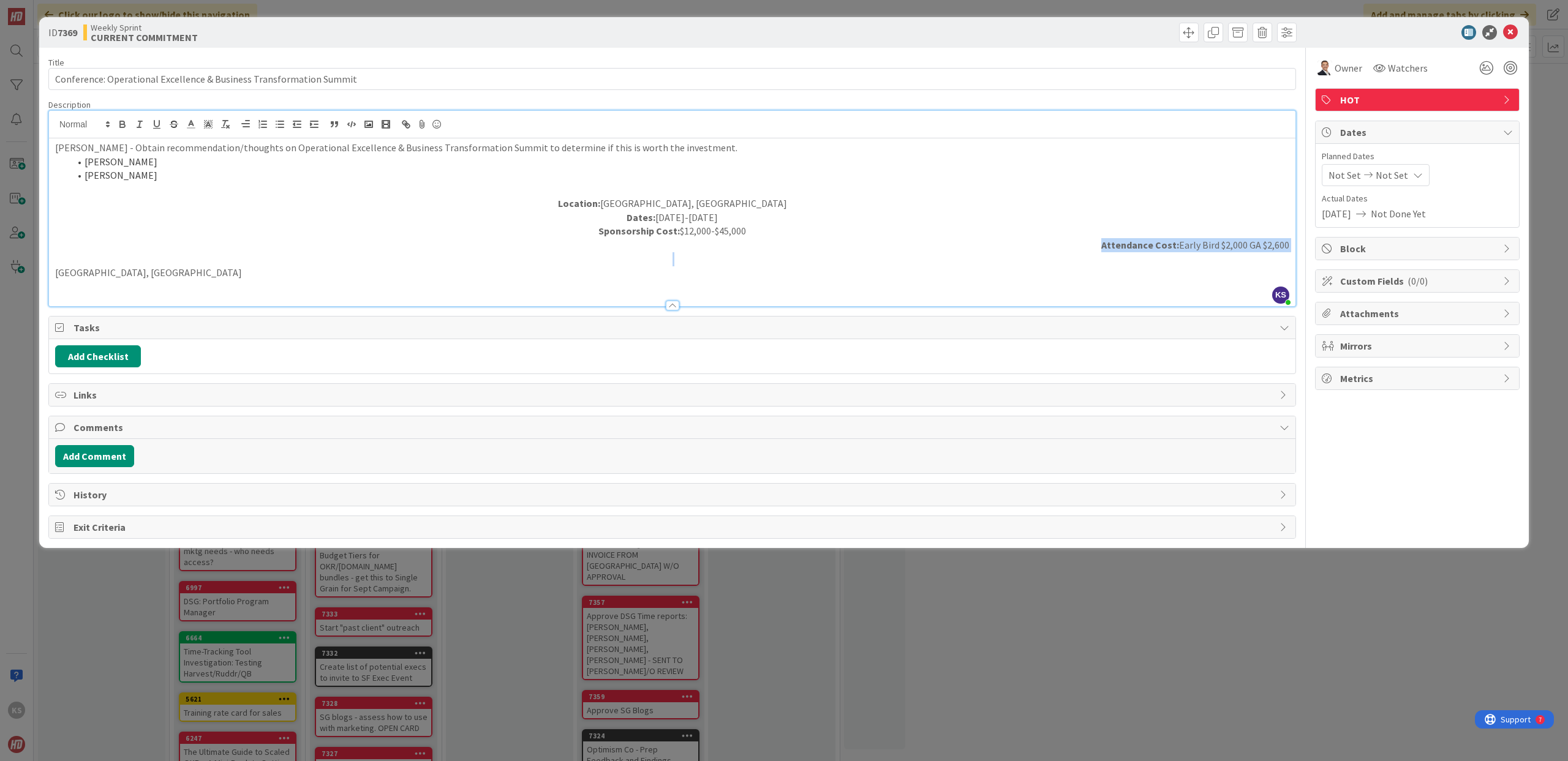
click at [382, 251] on p "Attendance Cost: Early Bird $2,000 GA $2,600" at bounding box center [672, 245] width 1234 height 14
click at [370, 261] on p at bounding box center [672, 259] width 1234 height 14
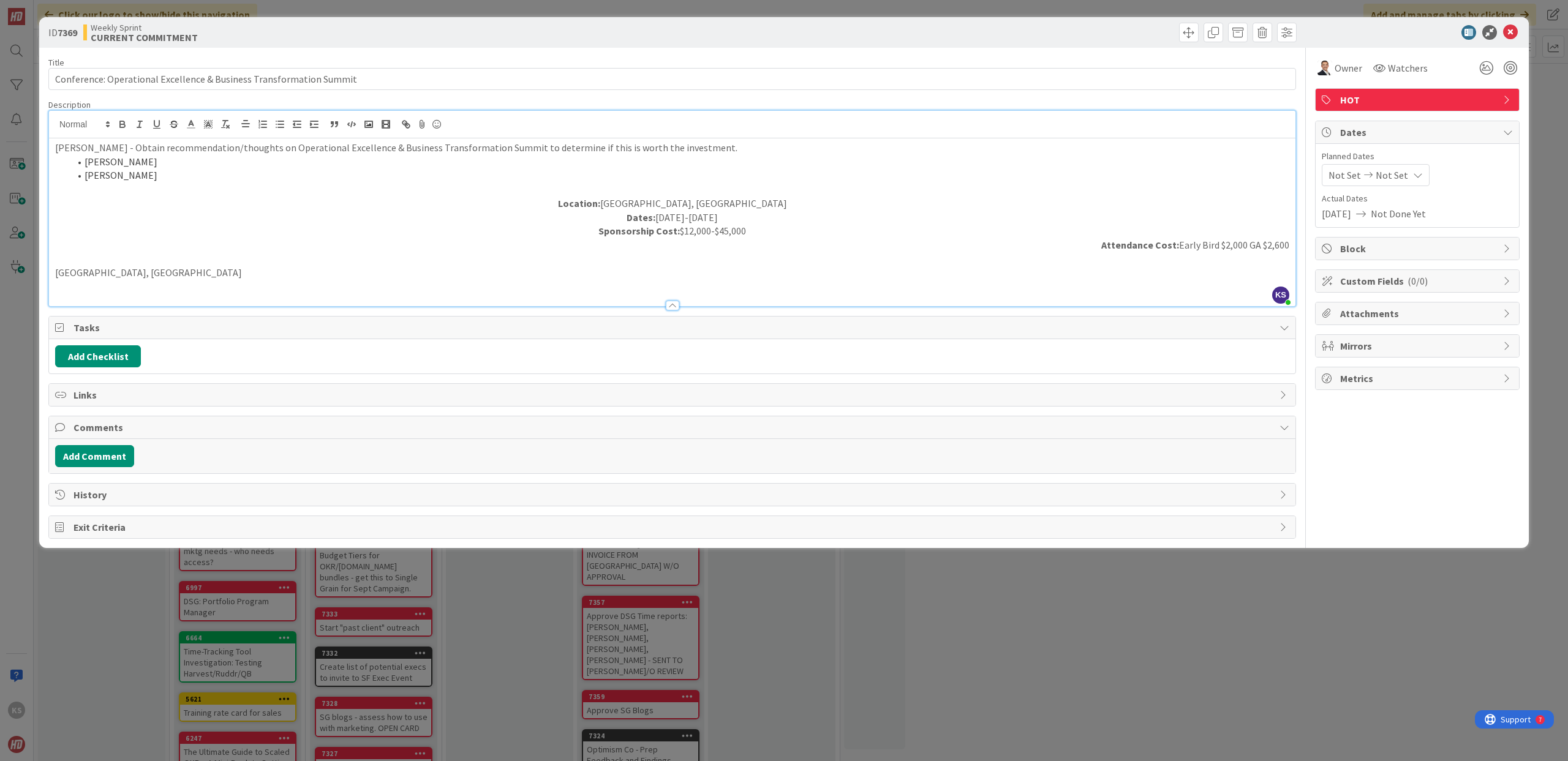
click at [303, 267] on p "Orlando, FL" at bounding box center [672, 273] width 1234 height 14
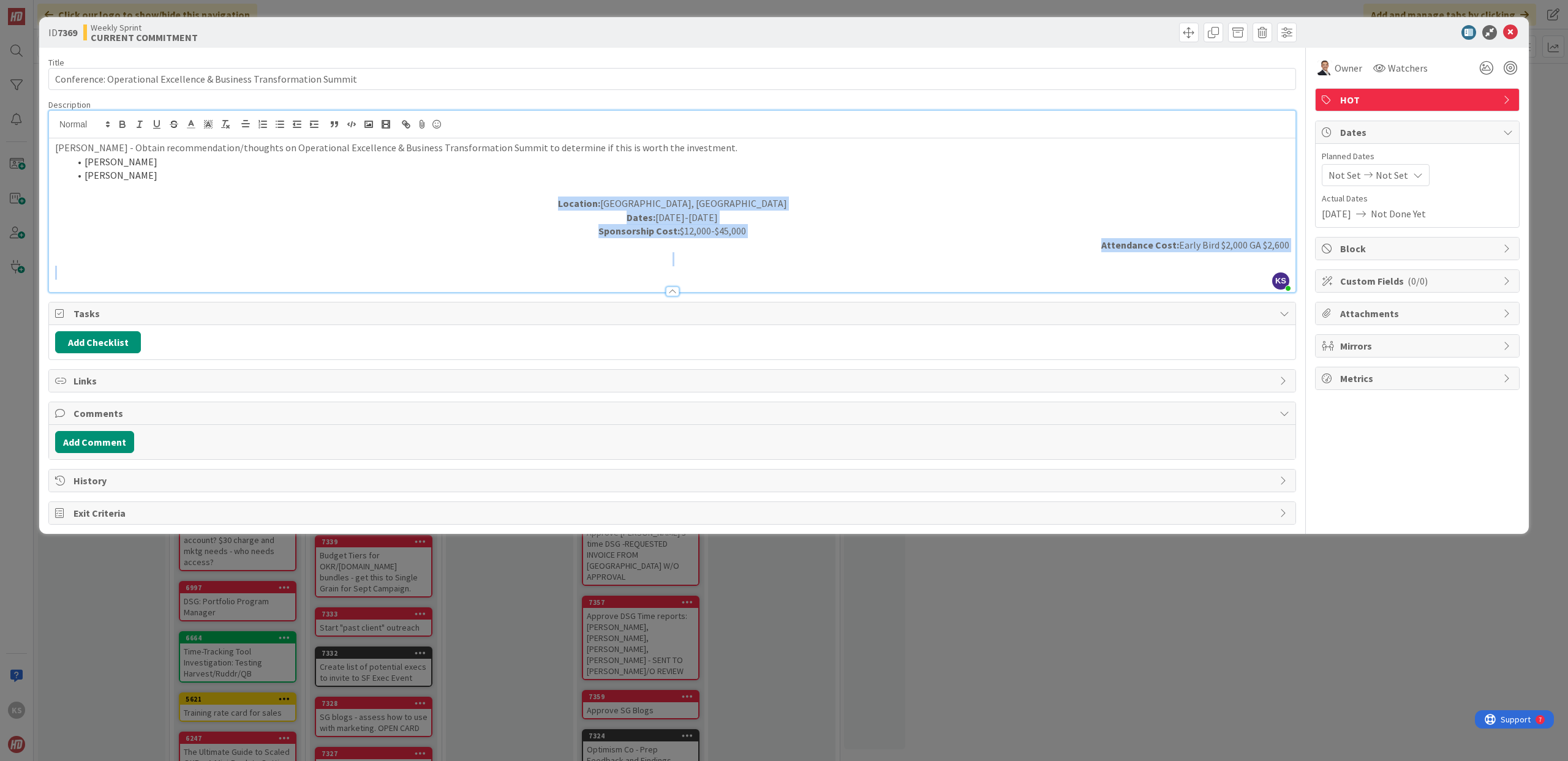
drag, startPoint x: 620, startPoint y: 199, endPoint x: 1024, endPoint y: 274, distance: 410.9
click at [1024, 274] on div "Stacey - Obtain recommendation/thoughts on Operational Excellence & Business Tr…" at bounding box center [672, 215] width 1246 height 154
click at [249, 128] on icon at bounding box center [245, 123] width 11 height 11
click at [247, 140] on icon at bounding box center [244, 142] width 9 height 9
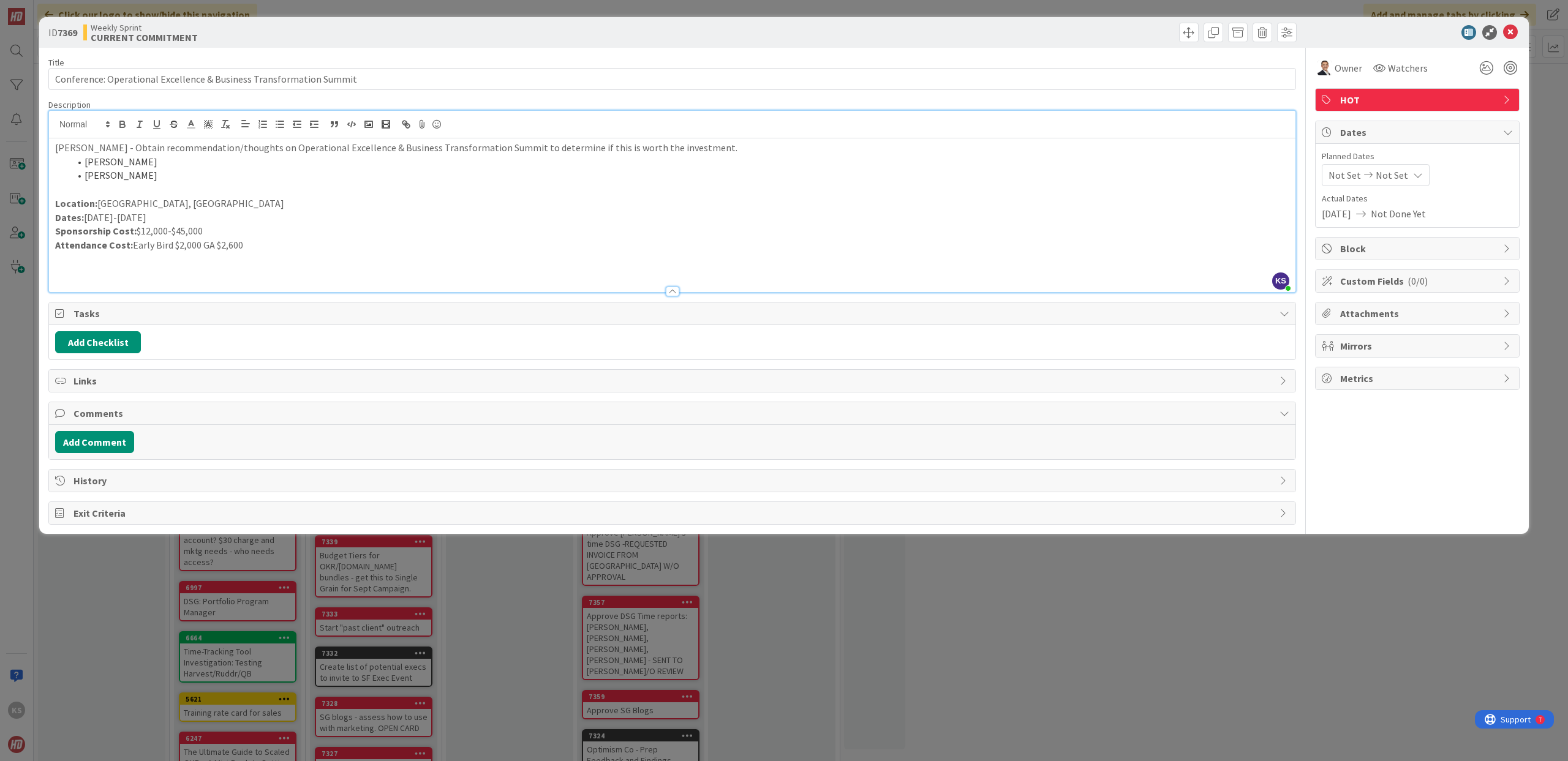
click at [262, 231] on p "Sponsorship Cost: $12,000-$45,000" at bounding box center [672, 231] width 1234 height 14
click at [240, 189] on p at bounding box center [672, 190] width 1234 height 14
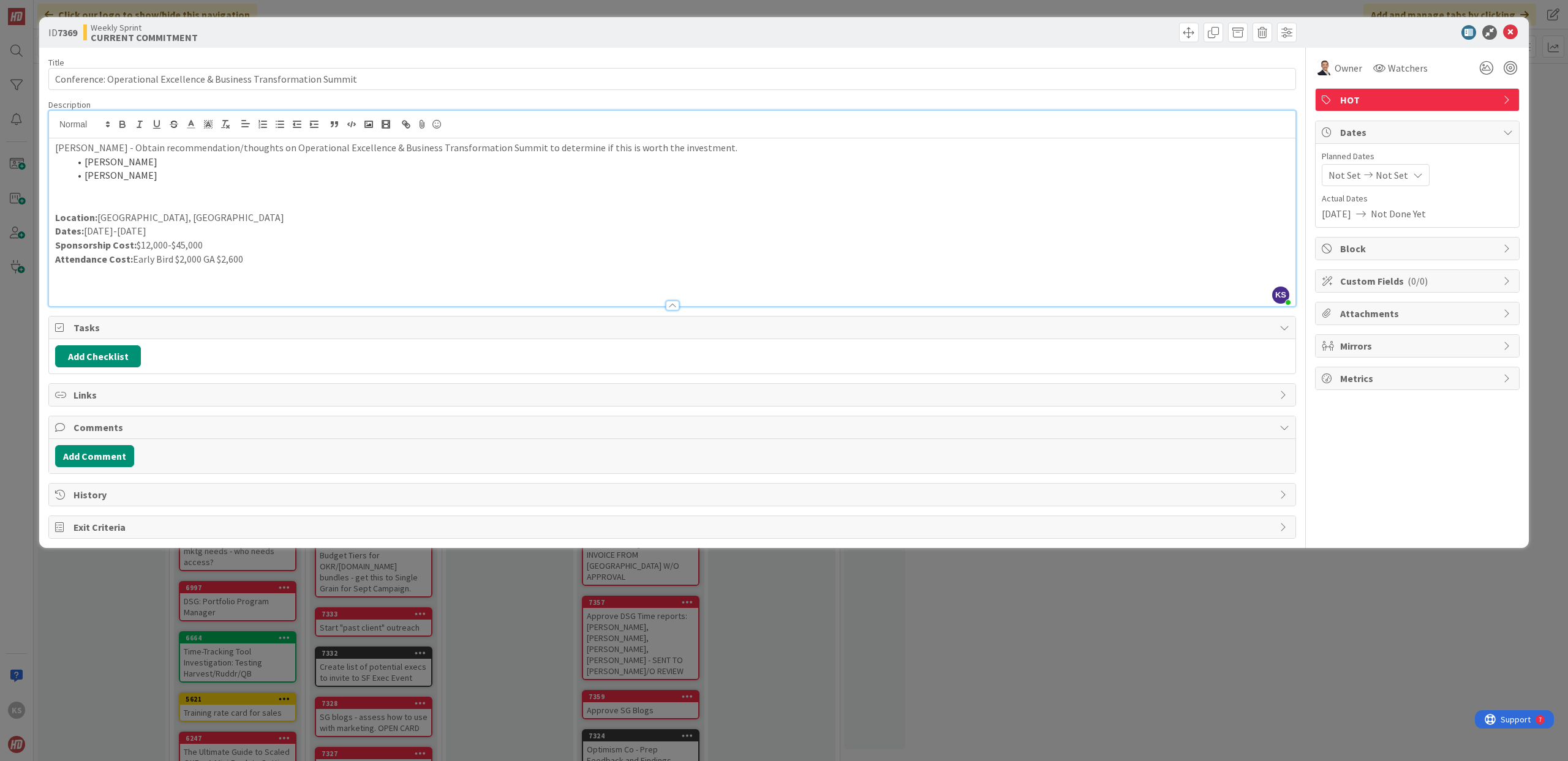
type input "Conference: Operational Excellence & Business Transformation Summit"
click at [1514, 35] on icon at bounding box center [1510, 32] width 15 height 15
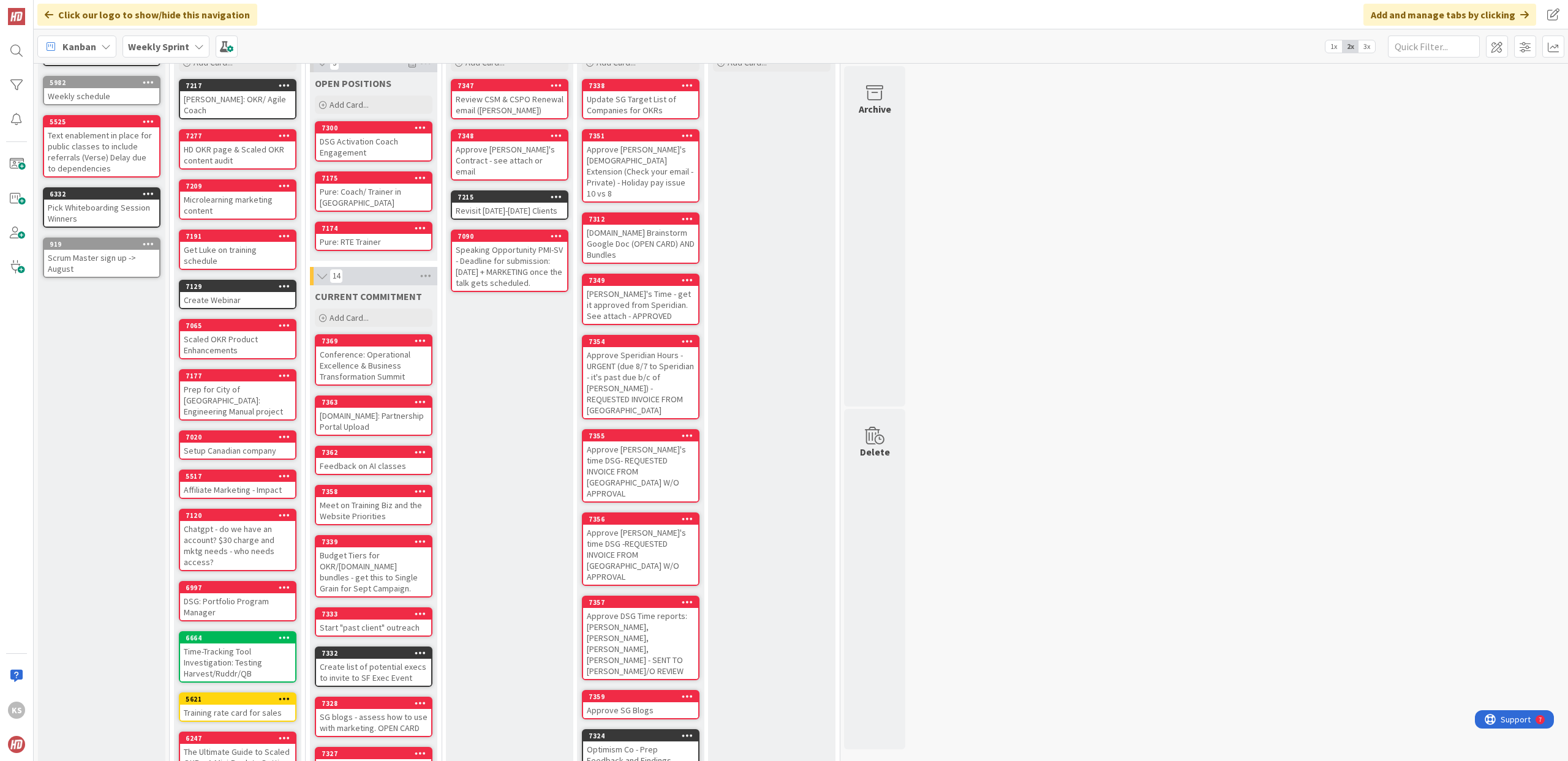
click at [394, 366] on div "Conference: Operational Excellence & Business Transformation Summit" at bounding box center [373, 366] width 115 height 38
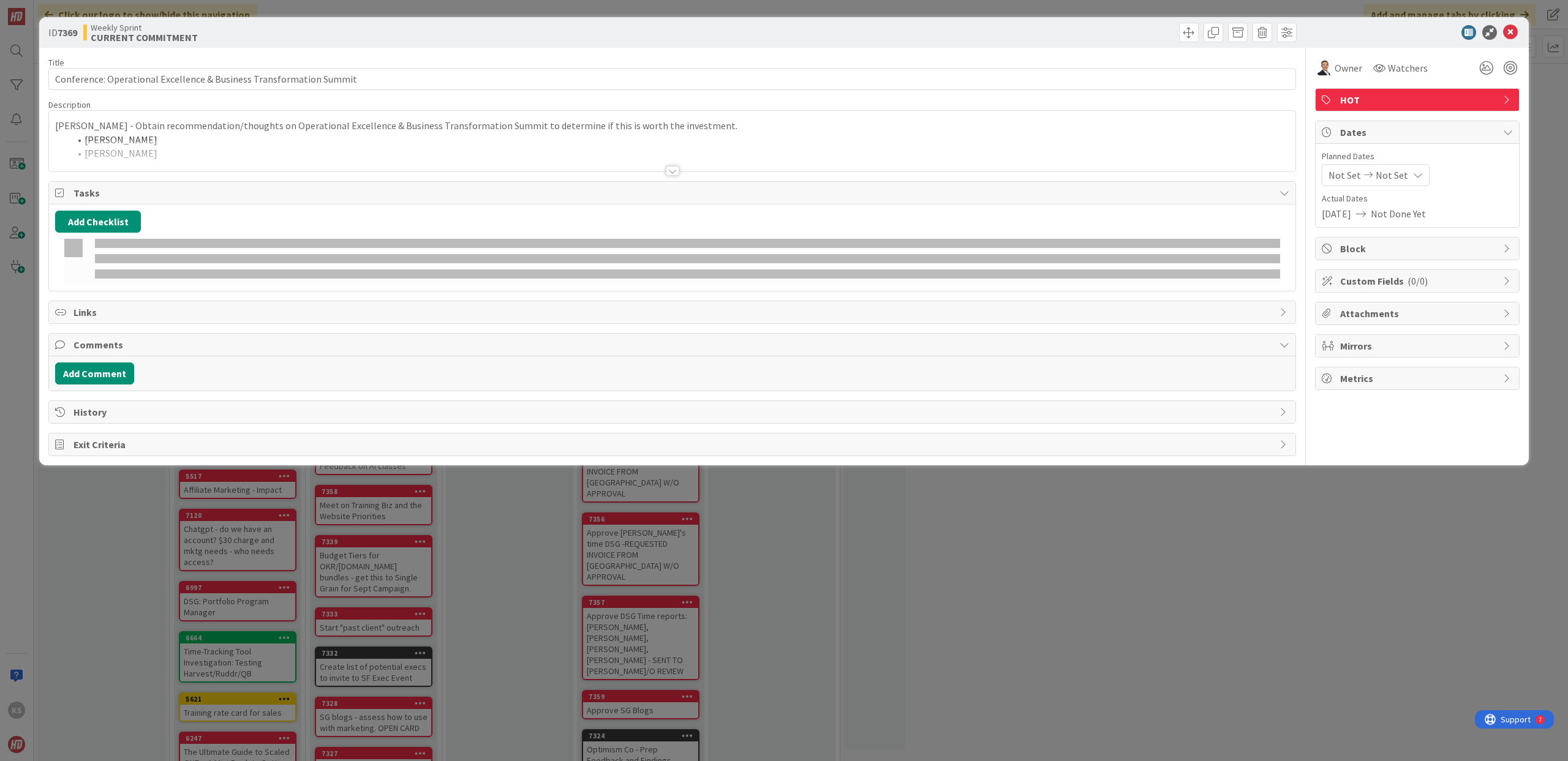
type input "Conference: Operational Excellence & Business Transformation Summit"
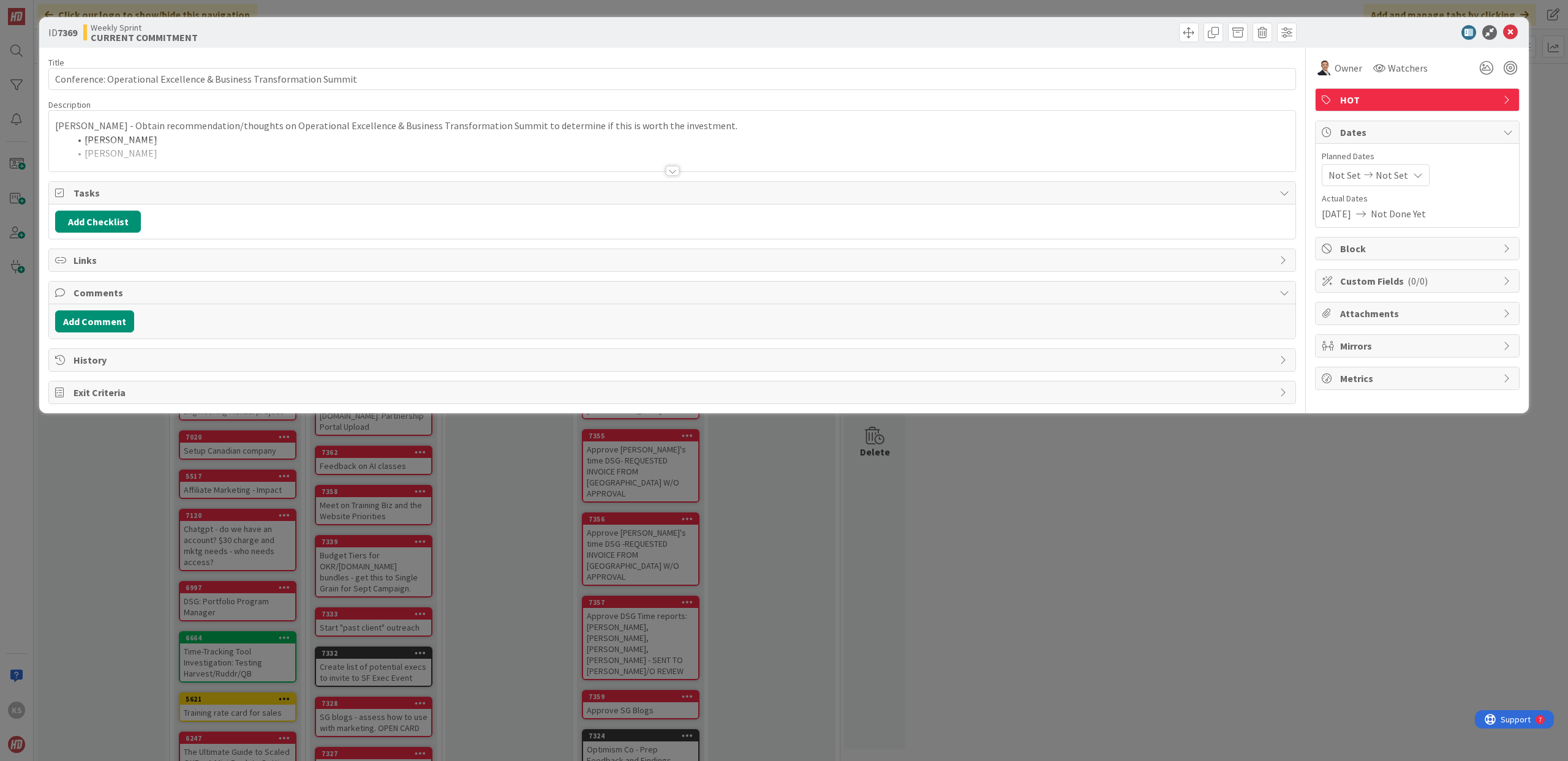
click at [360, 149] on div at bounding box center [672, 156] width 1246 height 31
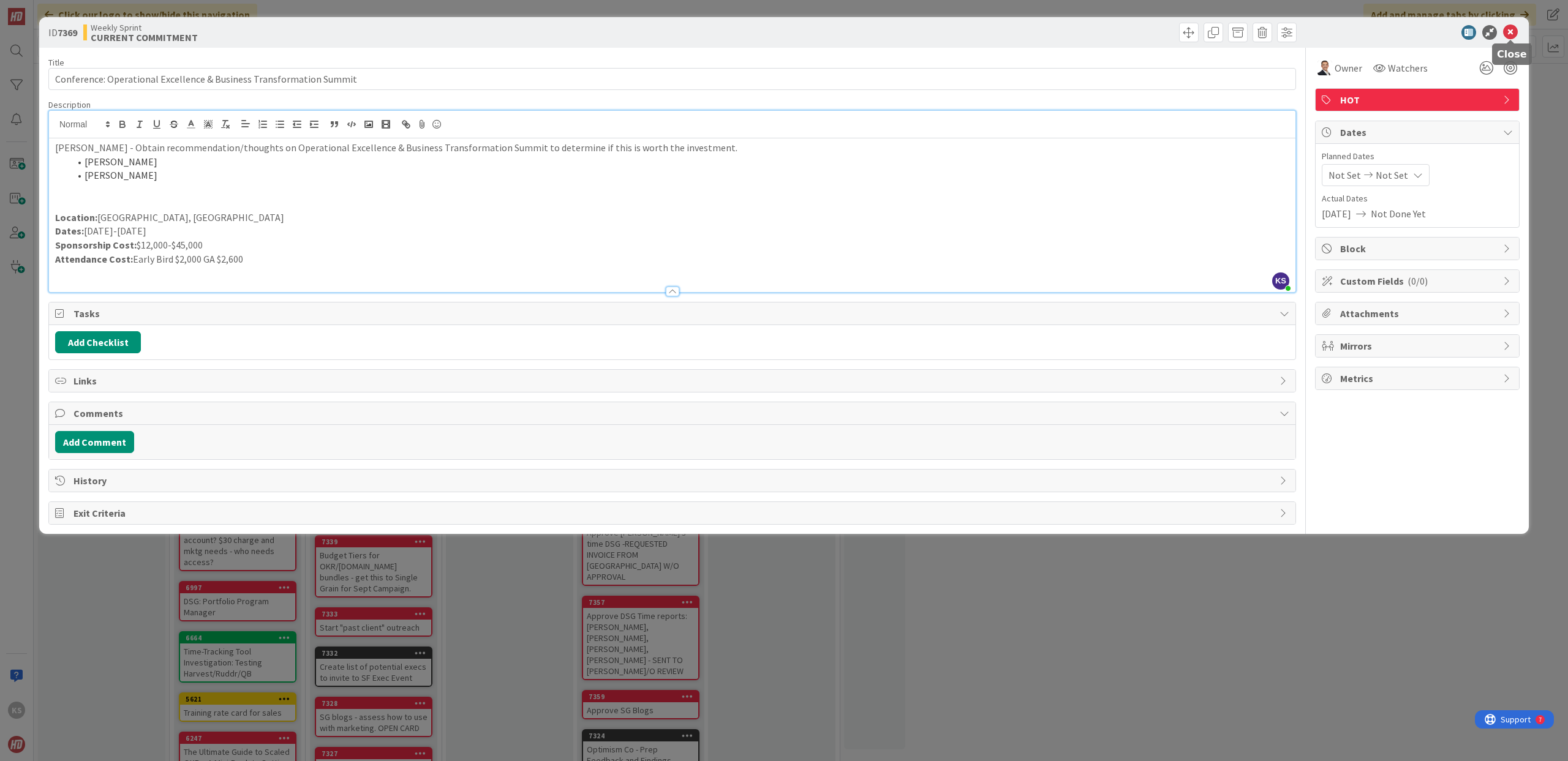
click at [1510, 33] on icon at bounding box center [1510, 32] width 15 height 15
